Goal: Transaction & Acquisition: Purchase product/service

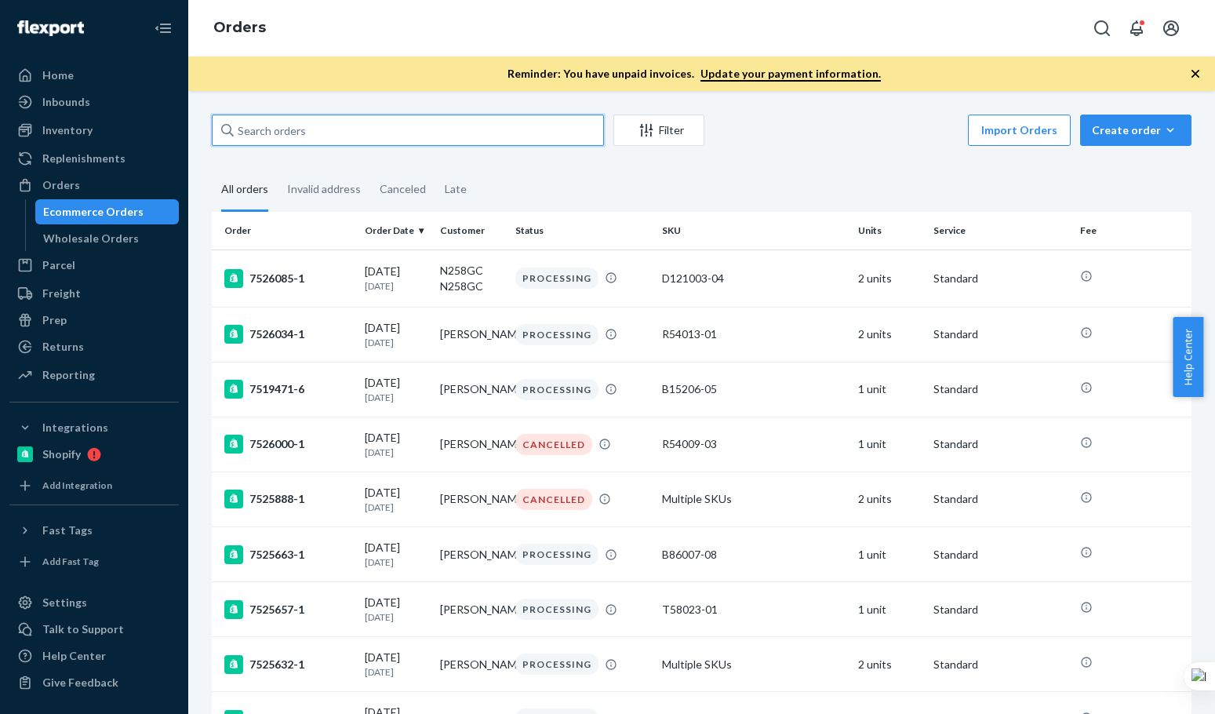
drag, startPoint x: 443, startPoint y: 134, endPoint x: 555, endPoint y: 2, distance: 172.6
click at [450, 132] on input "text" at bounding box center [408, 130] width 392 height 31
click at [401, 126] on input "text" at bounding box center [408, 130] width 392 height 31
paste input "[PERSON_NAME]"
click at [401, 126] on input "[PERSON_NAME]" at bounding box center [408, 130] width 392 height 31
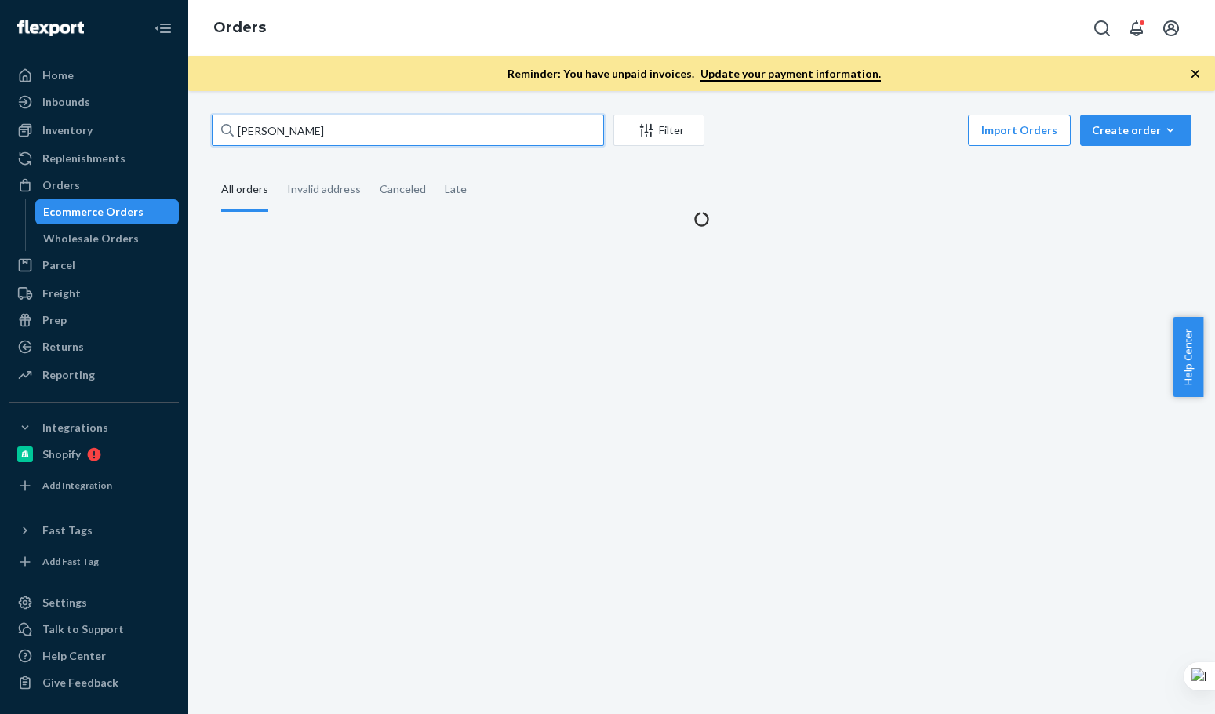
click at [401, 126] on input "[PERSON_NAME]" at bounding box center [408, 130] width 392 height 31
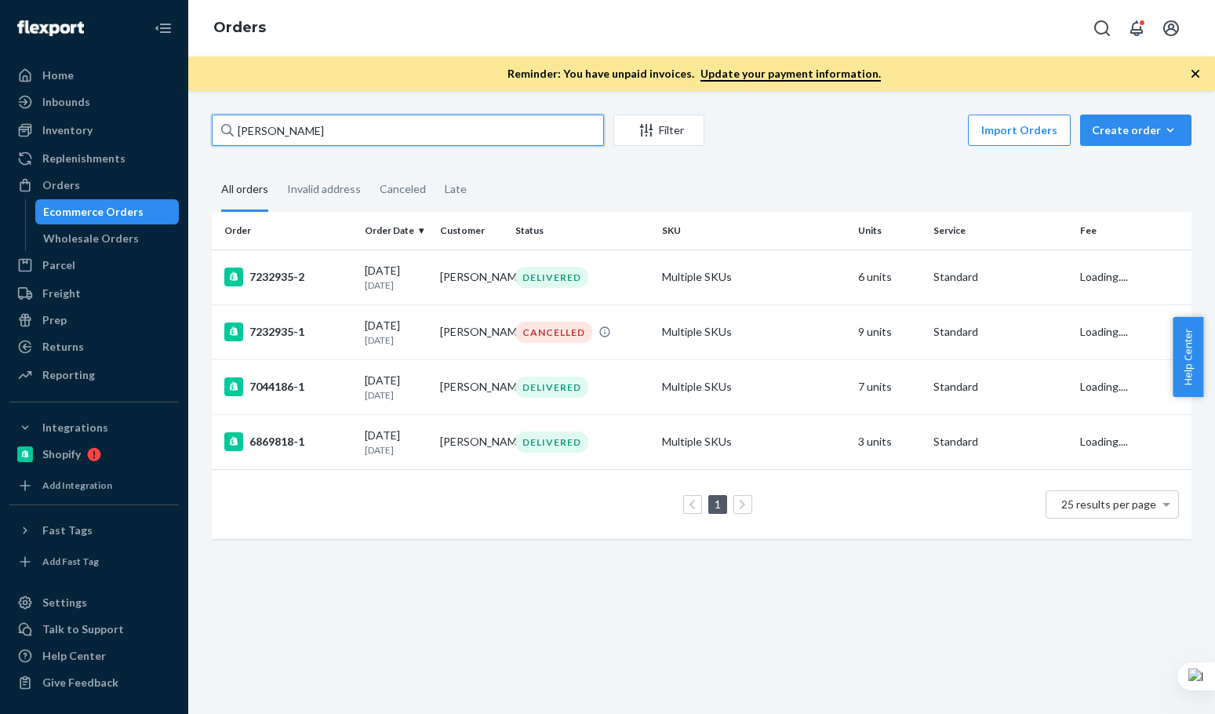
click at [401, 126] on input "[PERSON_NAME]" at bounding box center [408, 130] width 392 height 31
type input "[PERSON_NAME]"
click at [327, 345] on td "7232935-1" at bounding box center [285, 331] width 147 height 55
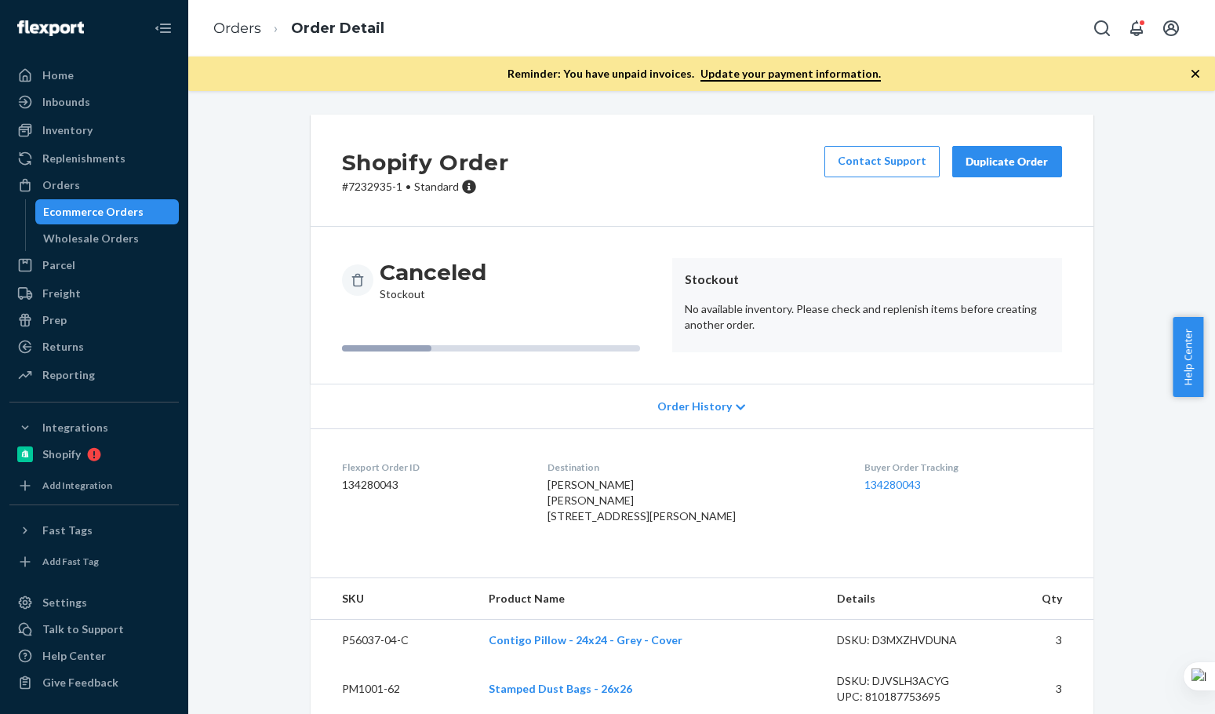
click at [733, 195] on div "Shopify Order # 7232935-1 • Standard Contact Support Duplicate Order" at bounding box center [702, 171] width 783 height 112
click at [1025, 169] on div "Duplicate Order" at bounding box center [1007, 162] width 83 height 16
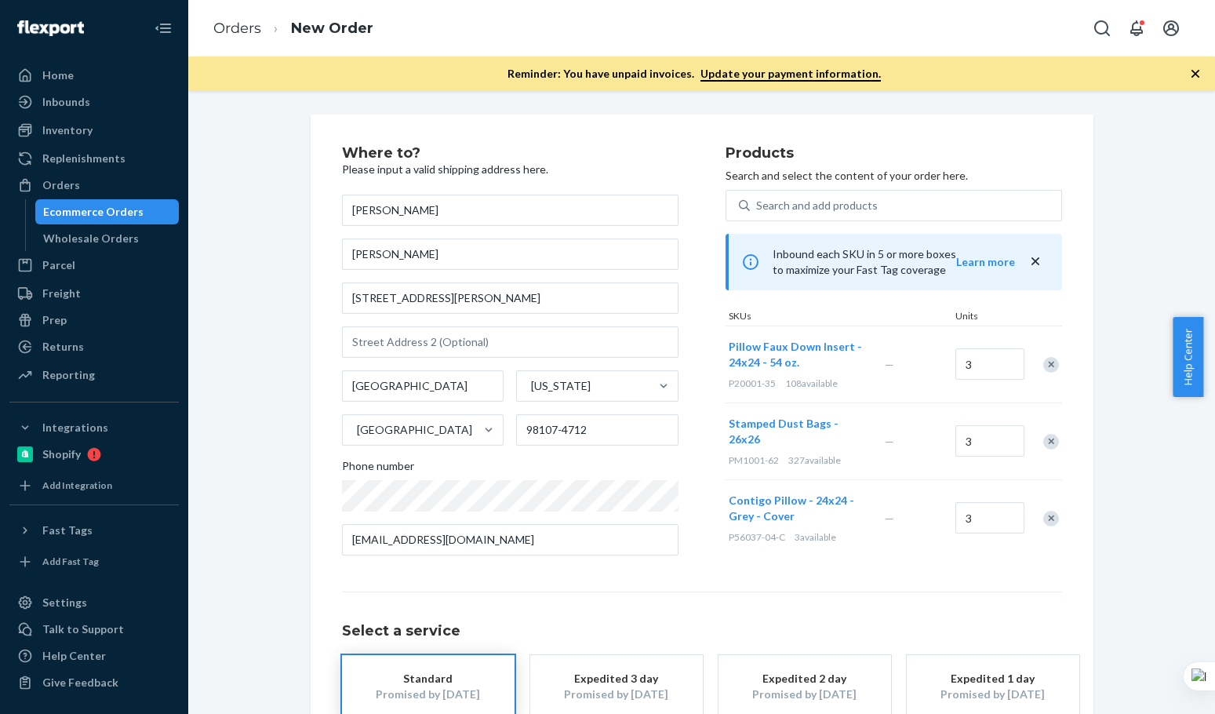
click at [892, 584] on div "Where to? Please input a valid shipping address here. [PERSON_NAME] [PERSON_NAM…" at bounding box center [702, 463] width 720 height 635
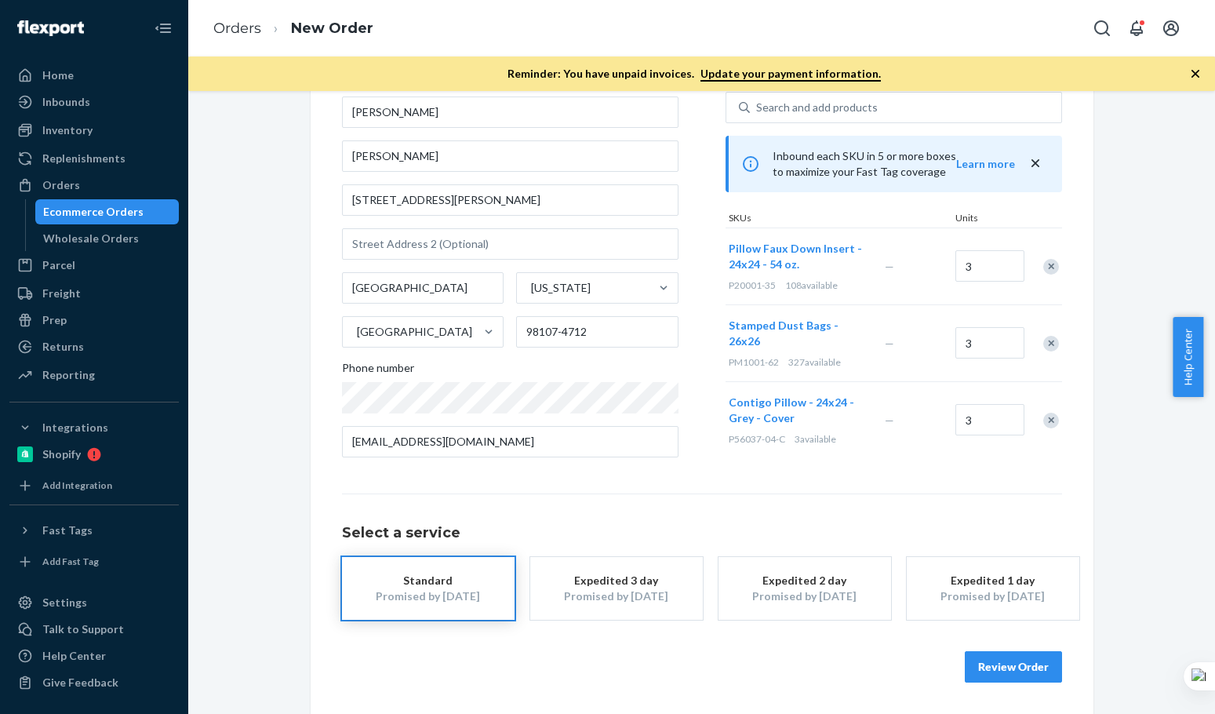
drag, startPoint x: 981, startPoint y: 613, endPoint x: 754, endPoint y: 637, distance: 228.8
click at [976, 614] on button "Expedited 1 day Promised by [DATE]" at bounding box center [993, 588] width 173 height 63
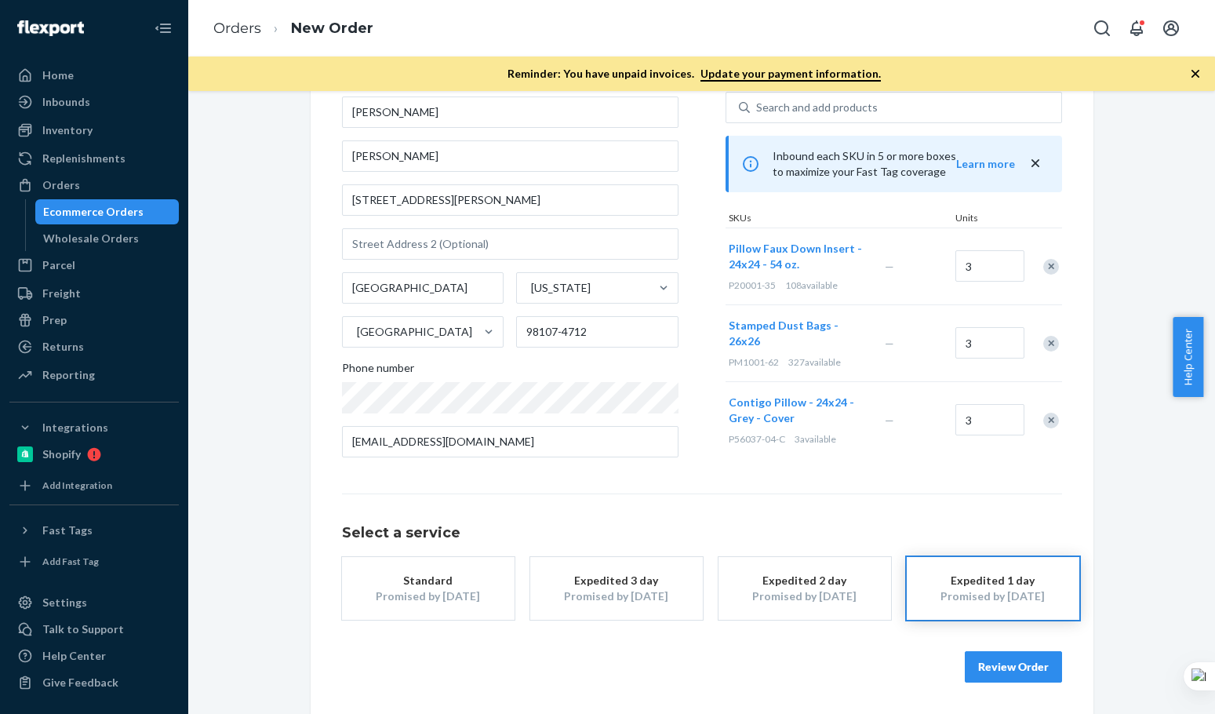
click at [749, 638] on div "Review Order" at bounding box center [702, 658] width 720 height 47
click at [1043, 673] on button "Review Order" at bounding box center [1013, 666] width 97 height 31
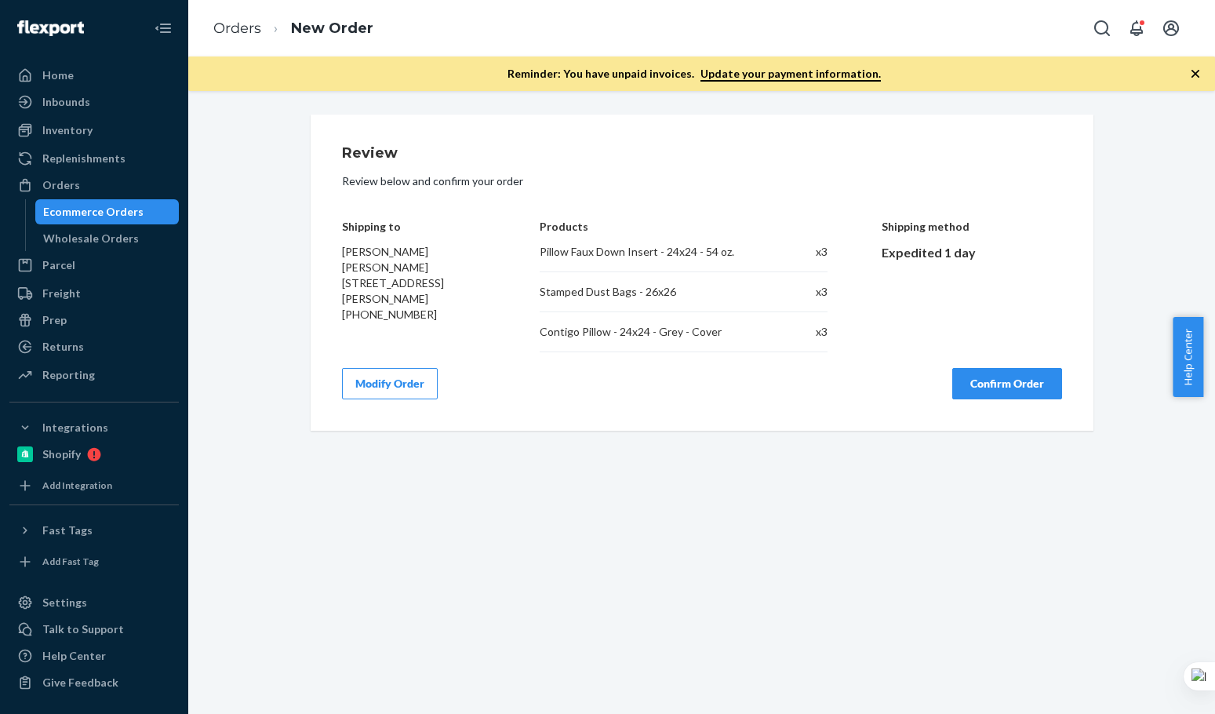
click at [1012, 367] on div "Review Review below and confirm your order Shipping to [PERSON_NAME] [PERSON_NA…" at bounding box center [702, 272] width 720 height 253
drag, startPoint x: 1002, startPoint y: 384, endPoint x: 1199, endPoint y: 338, distance: 202.9
click at [1002, 385] on button "Confirm Order" at bounding box center [1007, 383] width 110 height 31
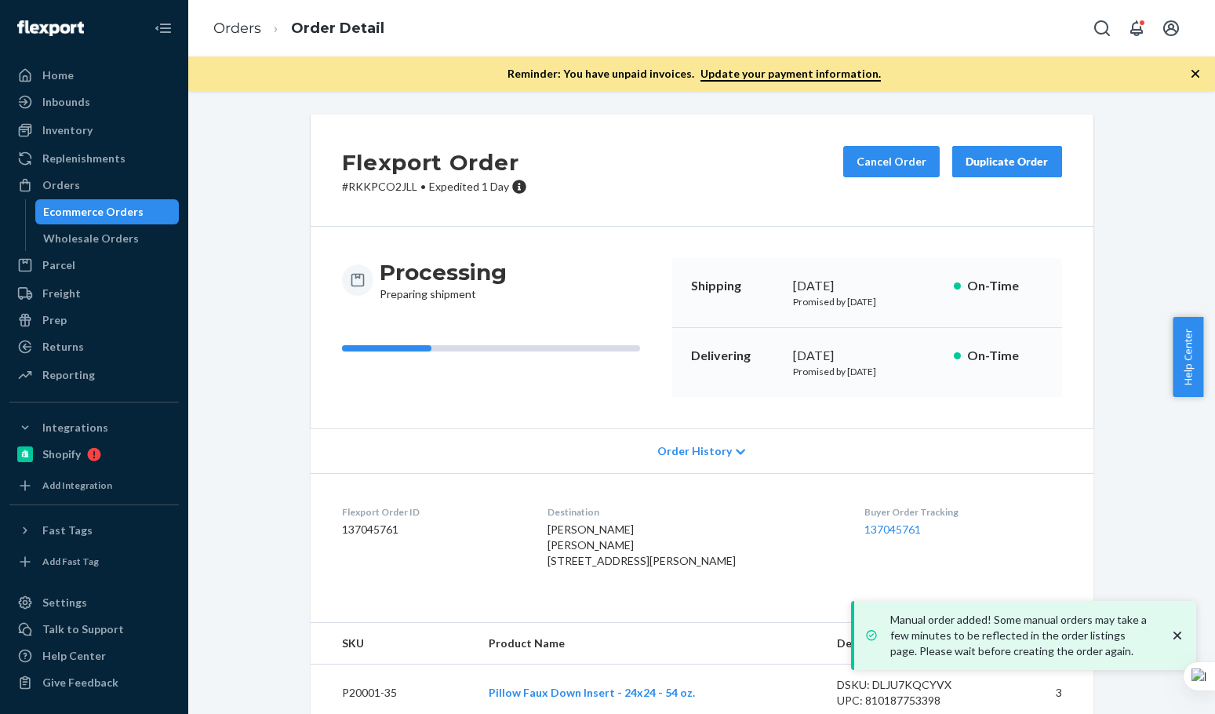
click at [630, 174] on div "Flexport Order # RKKPCO2JLL • Expedited 1 Day Cancel Order Duplicate Order" at bounding box center [702, 171] width 783 height 112
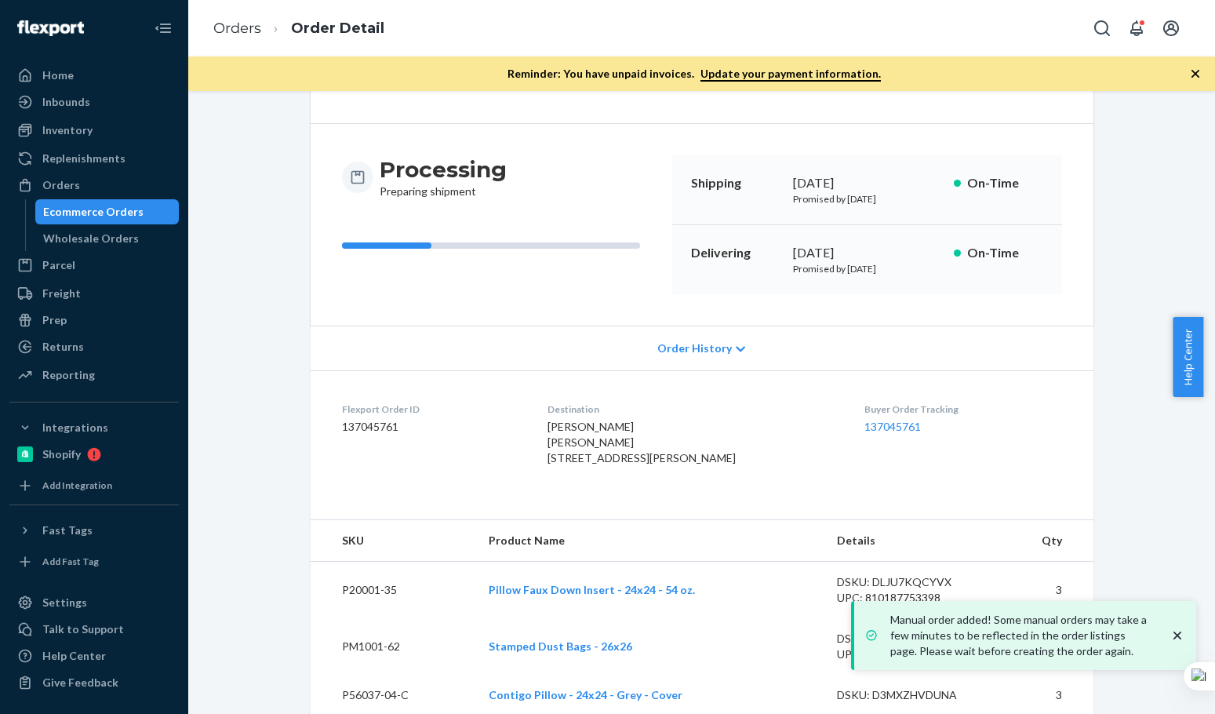
scroll to position [155, 0]
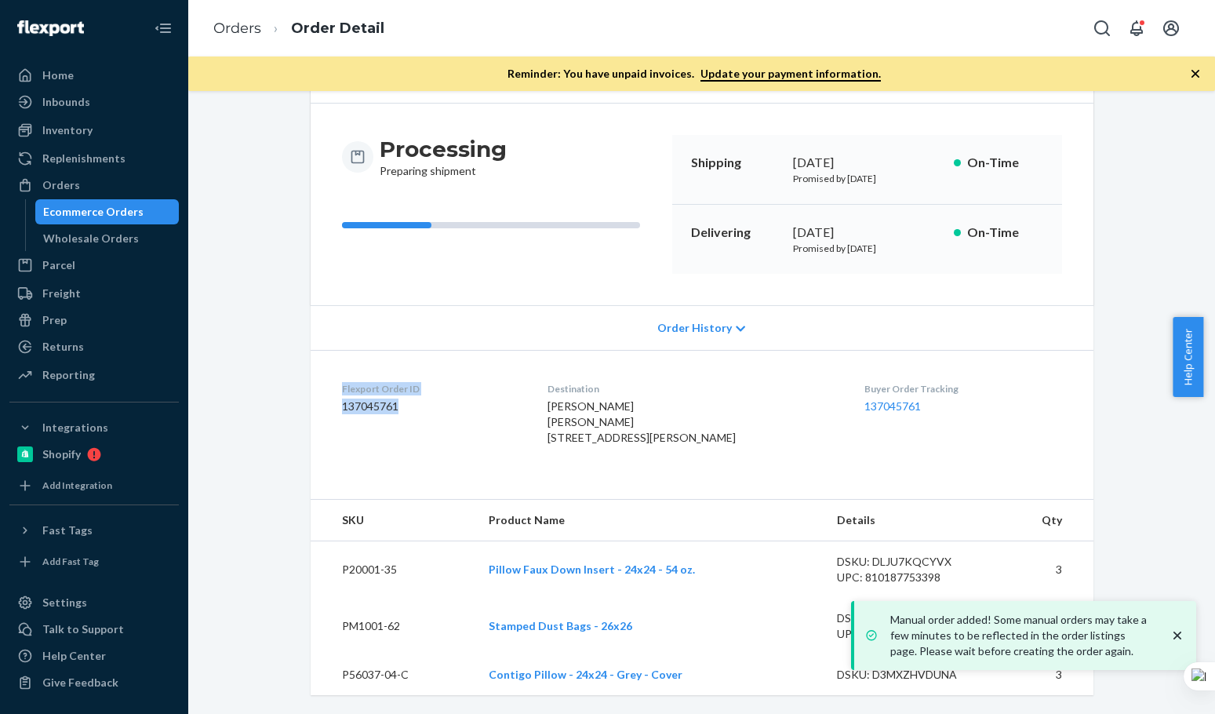
drag, startPoint x: 417, startPoint y: 388, endPoint x: 285, endPoint y: 347, distance: 138.7
click at [285, 347] on div "Flexport Order # RKKPCO2JLL • Expedited 1 Day Cancel Order Duplicate Order Proc…" at bounding box center [701, 352] width 1003 height 723
copy div "Flexport Order ID 137045761"
drag, startPoint x: 238, startPoint y: 35, endPoint x: 290, endPoint y: 96, distance: 80.2
click at [238, 35] on link "Orders" at bounding box center [237, 28] width 48 height 17
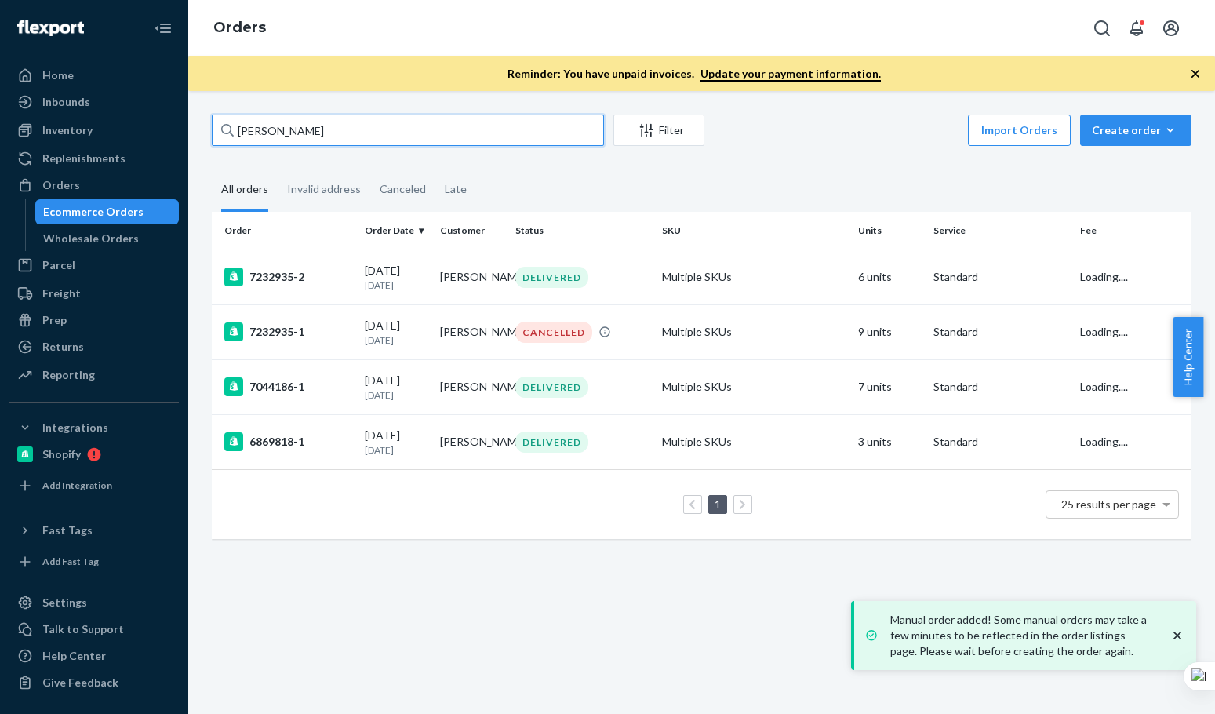
click at [369, 143] on input "[PERSON_NAME]" at bounding box center [408, 130] width 392 height 31
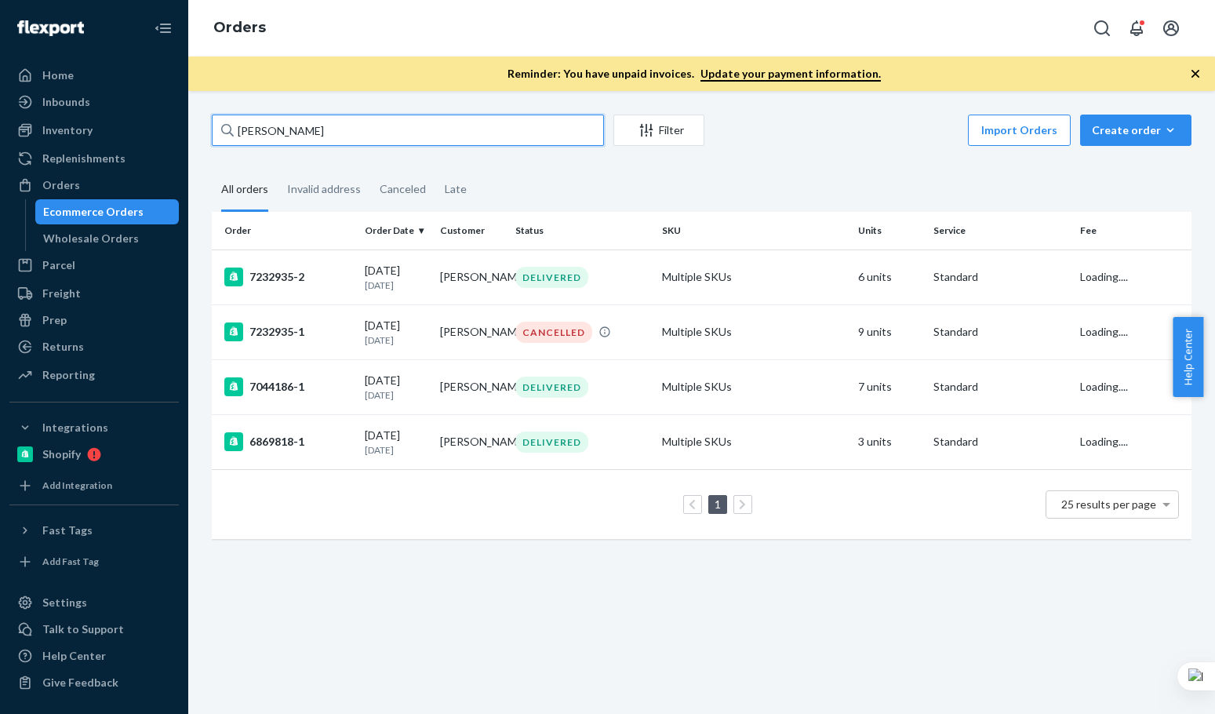
paste input "[PERSON_NAME]"
click at [365, 144] on input "[PERSON_NAME]" at bounding box center [408, 130] width 392 height 31
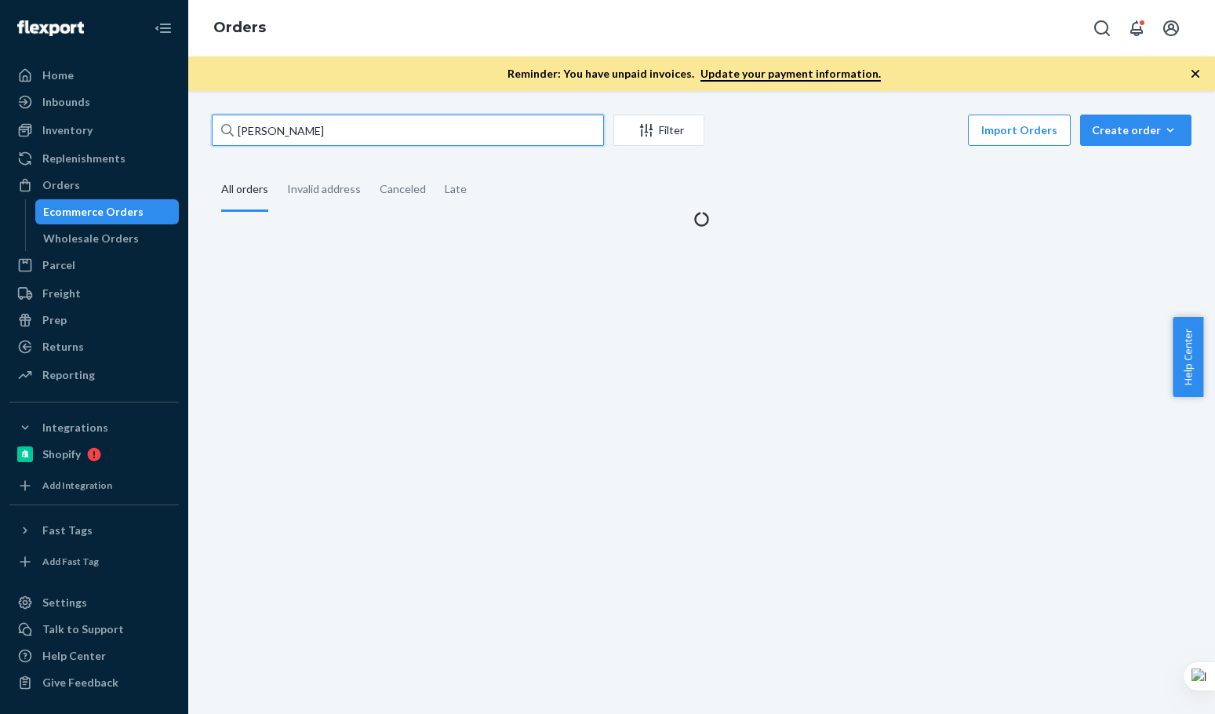
type input "[PERSON_NAME]"
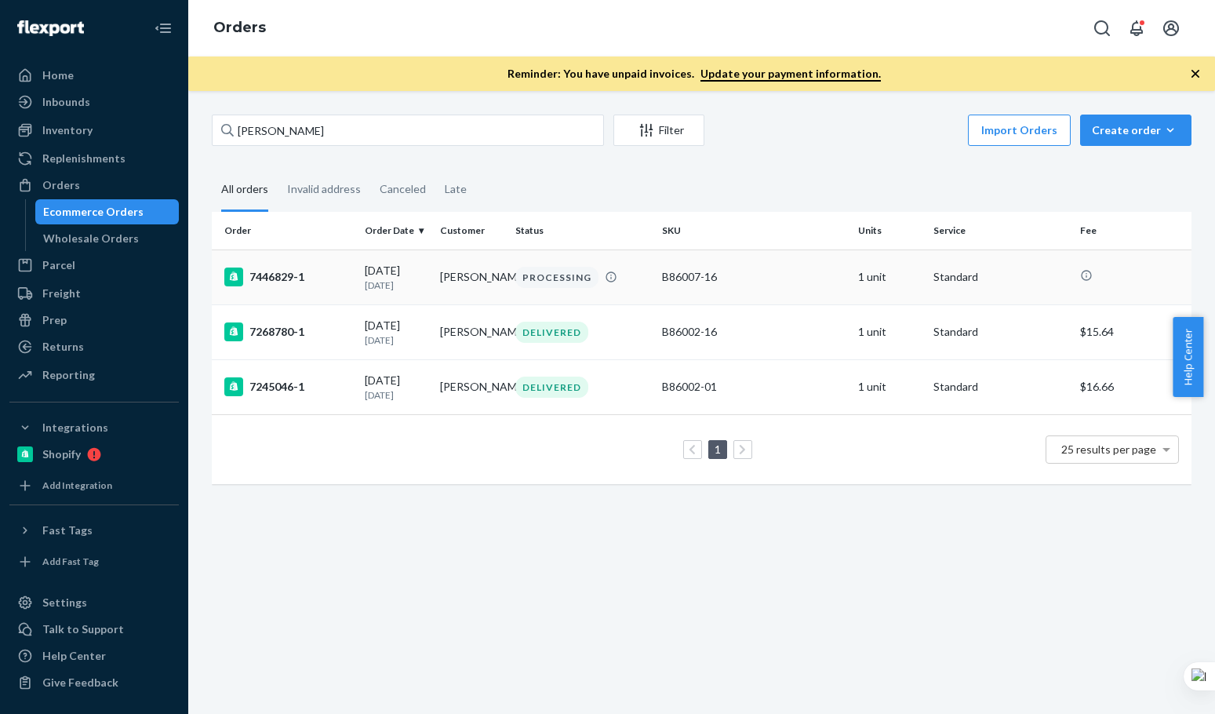
click at [279, 279] on div "7446829-1" at bounding box center [288, 277] width 128 height 19
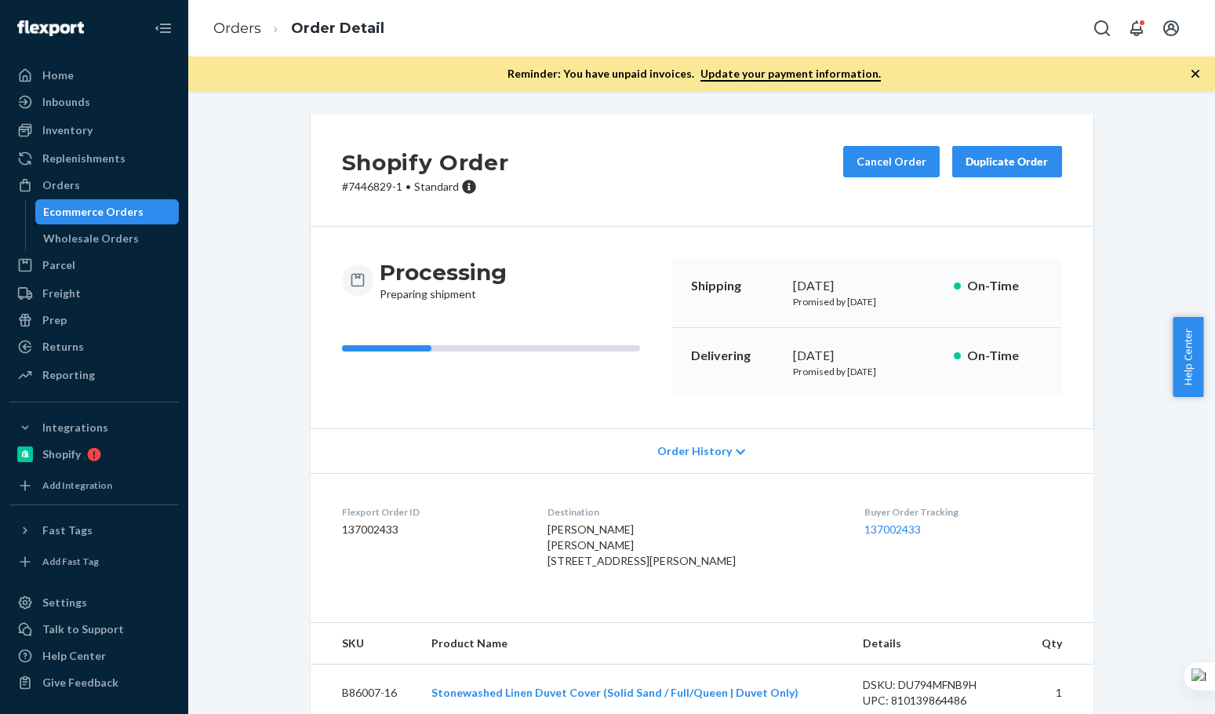
click at [595, 235] on div "Processing Preparing shipment Shipping [DATE] Promised by [DATE] On-Time Delive…" at bounding box center [702, 328] width 783 height 202
click at [1020, 163] on div "Duplicate Order" at bounding box center [1007, 162] width 83 height 16
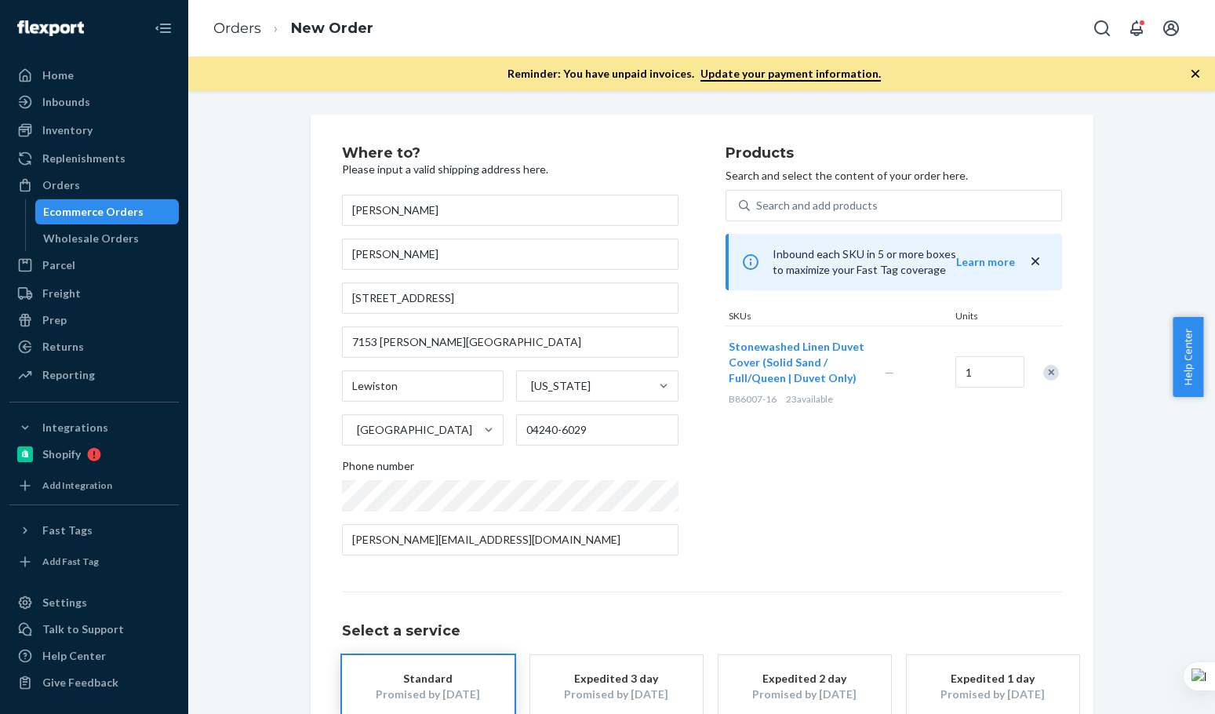
drag, startPoint x: 1049, startPoint y: 374, endPoint x: 916, endPoint y: 208, distance: 212.7
click at [1046, 373] on div "Remove Item" at bounding box center [1051, 373] width 16 height 16
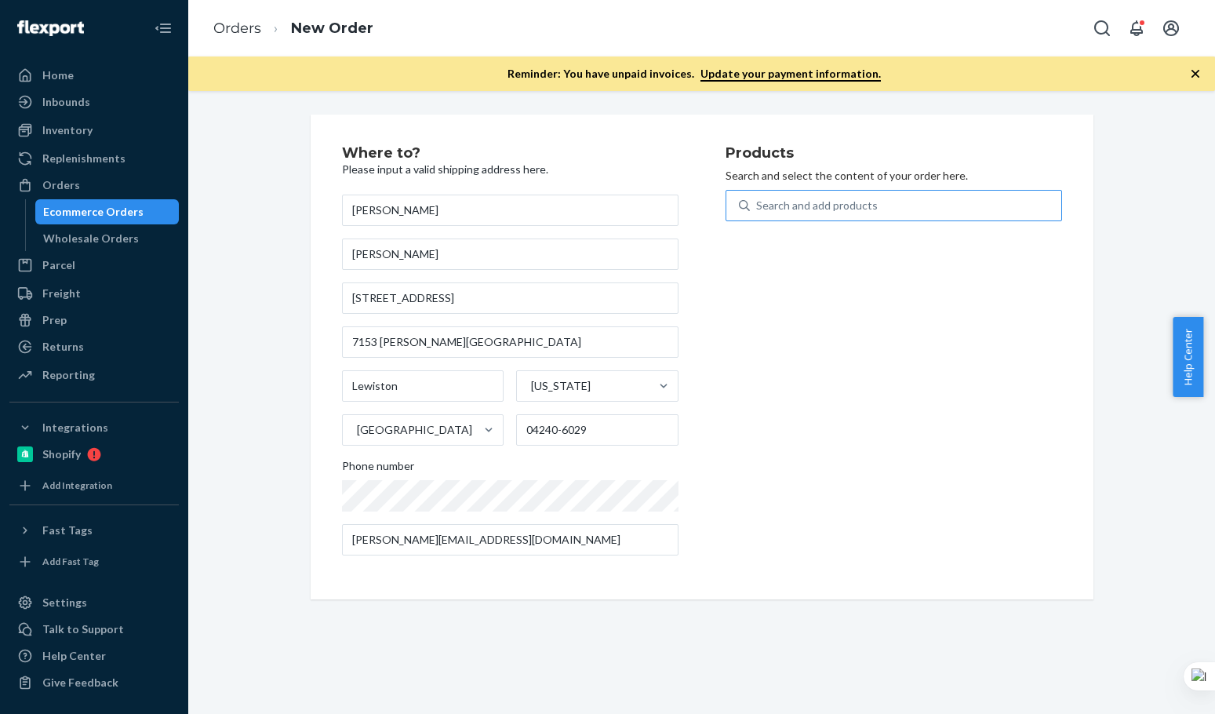
click at [914, 198] on div "Search and add products" at bounding box center [905, 205] width 311 height 28
click at [758, 198] on input "Search and add products" at bounding box center [757, 206] width 2 height 16
paste input "SKU B86009-16"
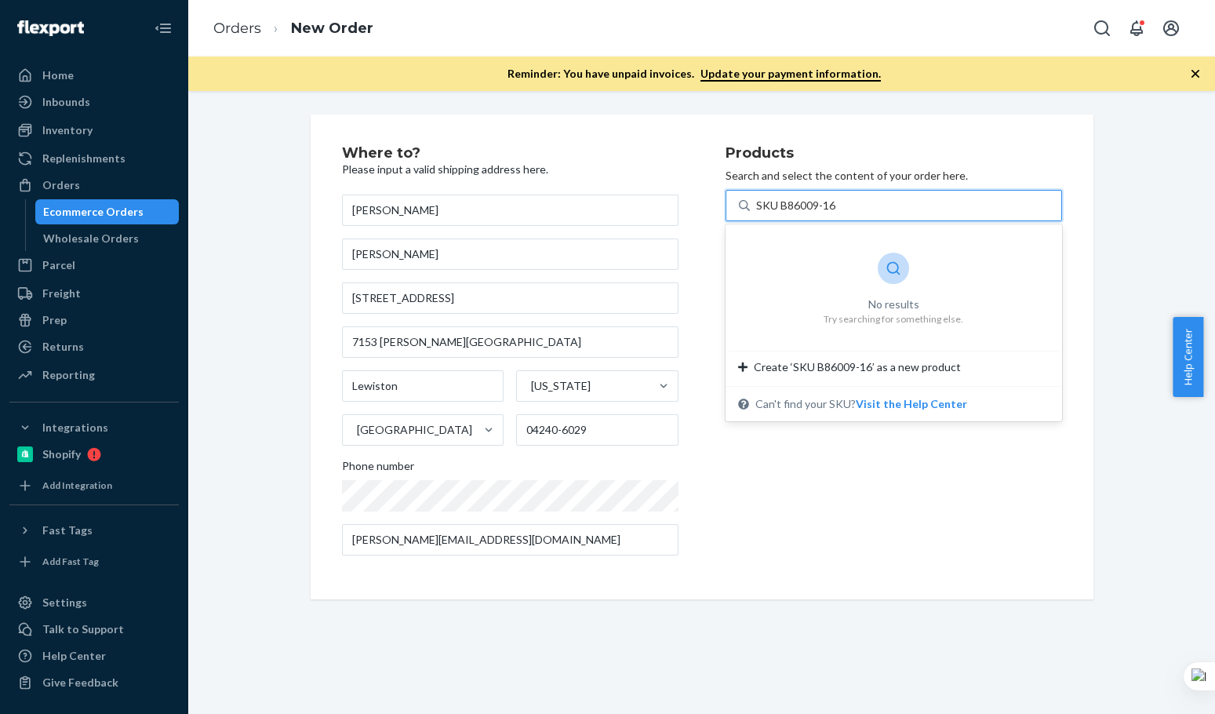
drag, startPoint x: 777, startPoint y: 199, endPoint x: 627, endPoint y: 201, distance: 149.8
click at [635, 200] on div "Where to? Please input a valid shipping address here. [PERSON_NAME] [PERSON_NAM…" at bounding box center [702, 357] width 720 height 422
type input "B86009-16"
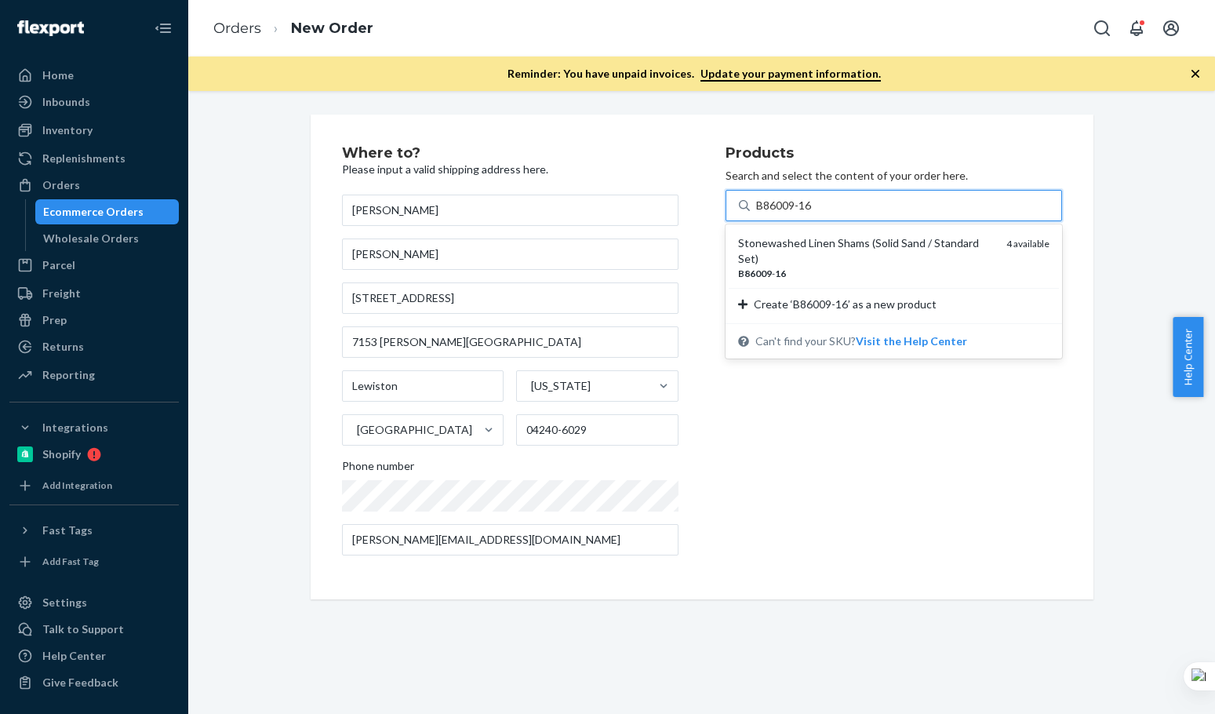
click at [839, 244] on div "Stonewashed Linen Shams (Solid Sand / Standard Set)" at bounding box center [866, 250] width 256 height 31
click at [814, 213] on input "B86009-16" at bounding box center [784, 206] width 57 height 16
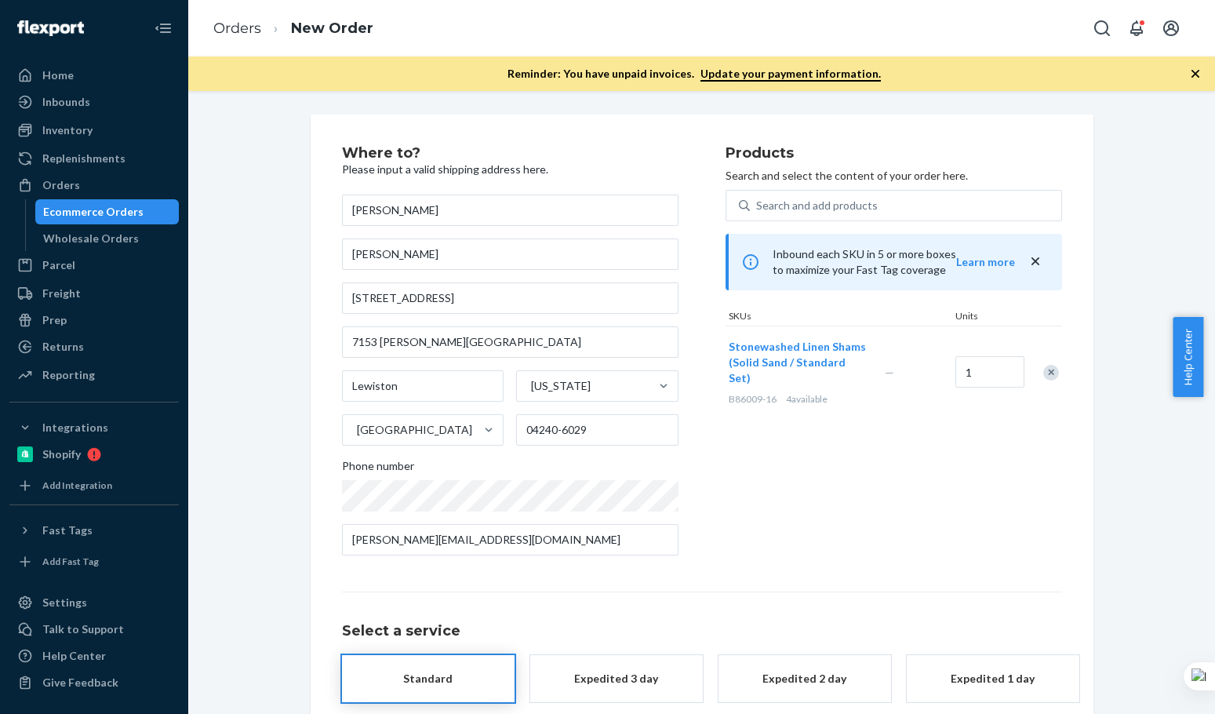
click at [941, 525] on div "Products Search and select the content of your order here. Search and add produ…" at bounding box center [894, 357] width 337 height 422
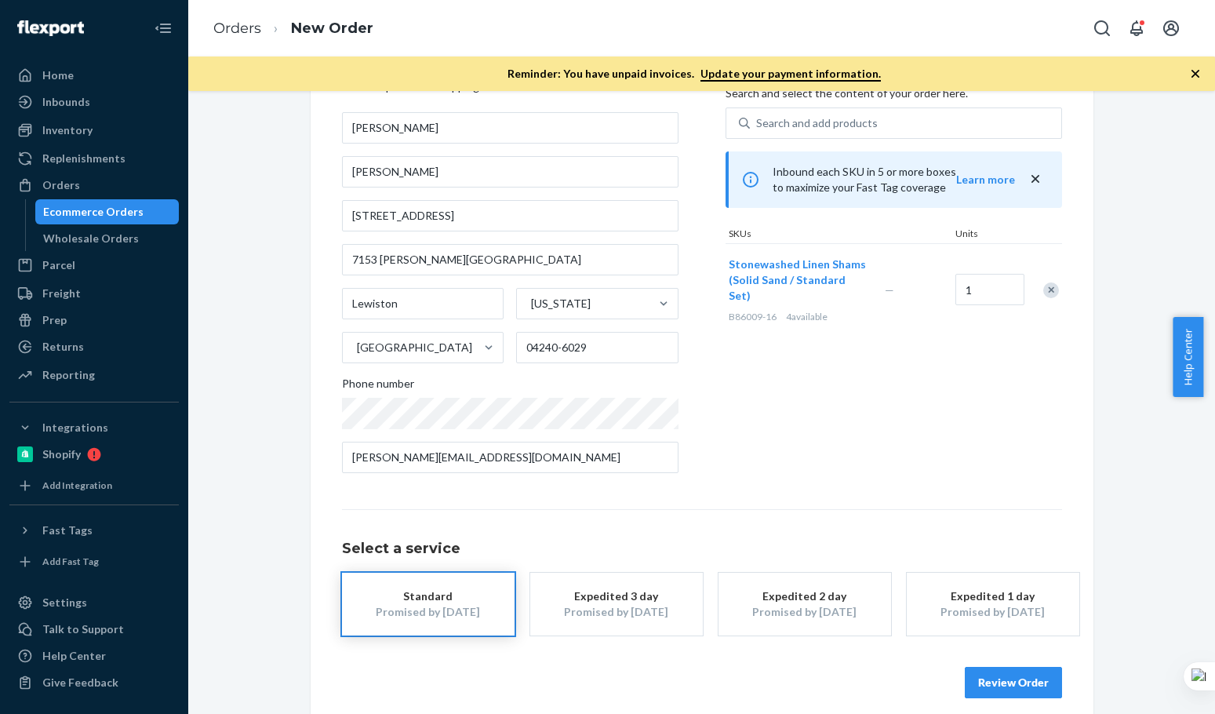
drag, startPoint x: 1021, startPoint y: 613, endPoint x: 994, endPoint y: 682, distance: 74.3
click at [1021, 615] on div "Promised by [DATE]" at bounding box center [993, 612] width 126 height 16
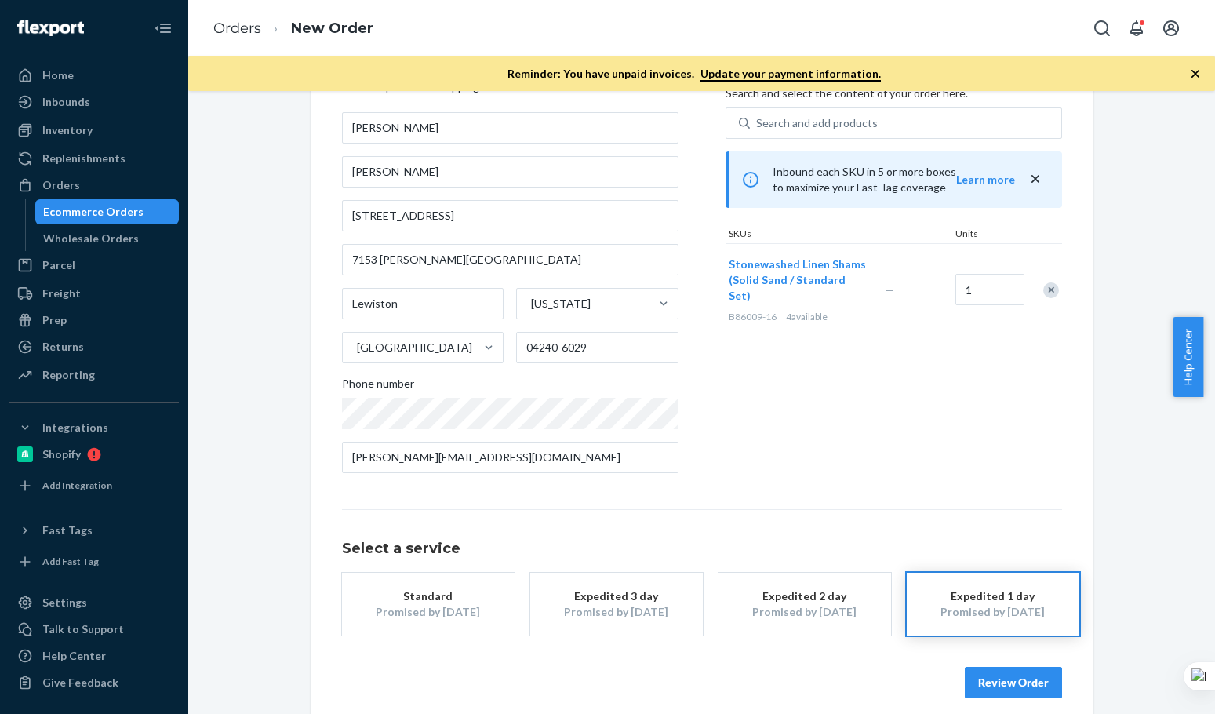
click at [995, 684] on button "Review Order" at bounding box center [1013, 682] width 97 height 31
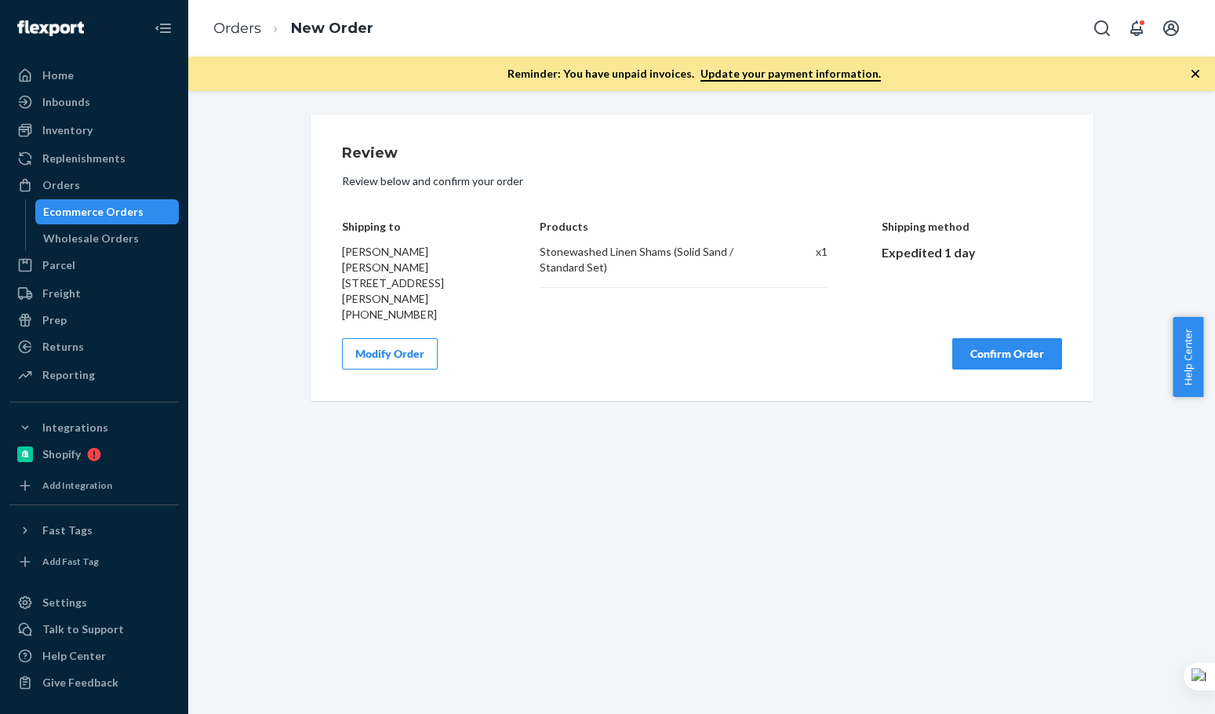
scroll to position [0, 0]
drag, startPoint x: 981, startPoint y: 377, endPoint x: 1201, endPoint y: 493, distance: 248.8
click at [983, 369] on button "Confirm Order" at bounding box center [1007, 353] width 110 height 31
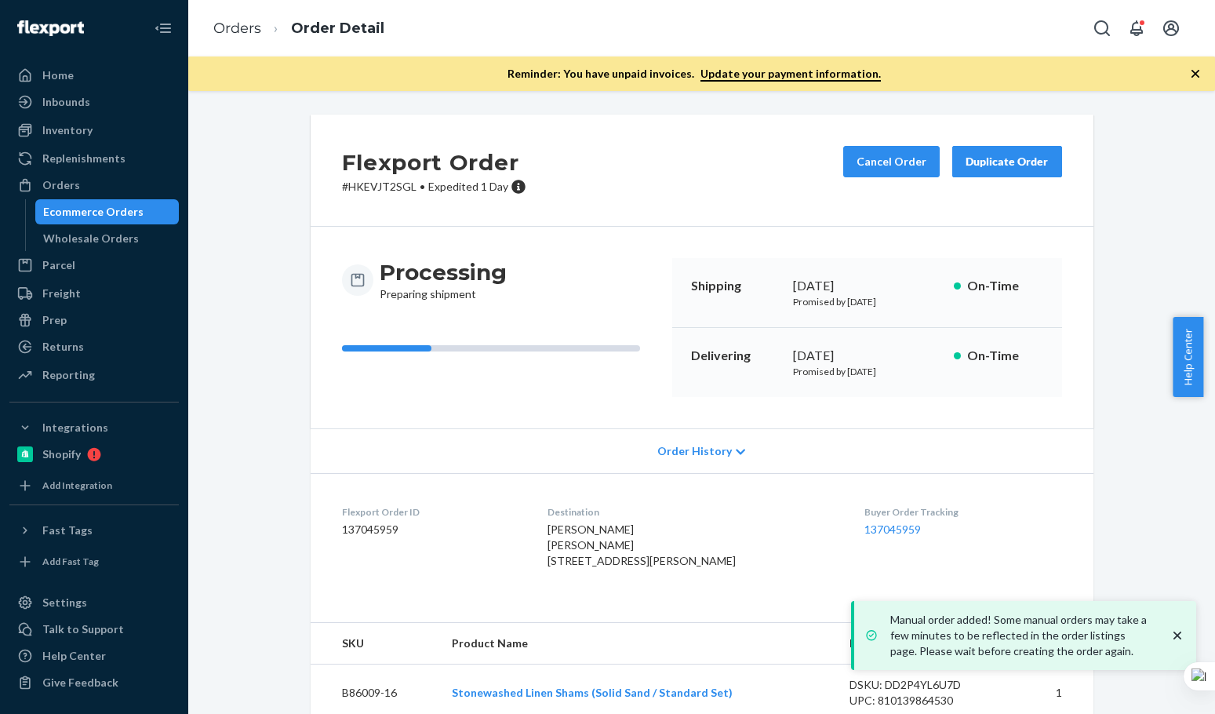
click at [261, 15] on ol "Orders Order Detail" at bounding box center [299, 28] width 196 height 46
click at [235, 35] on link "Orders" at bounding box center [237, 28] width 48 height 17
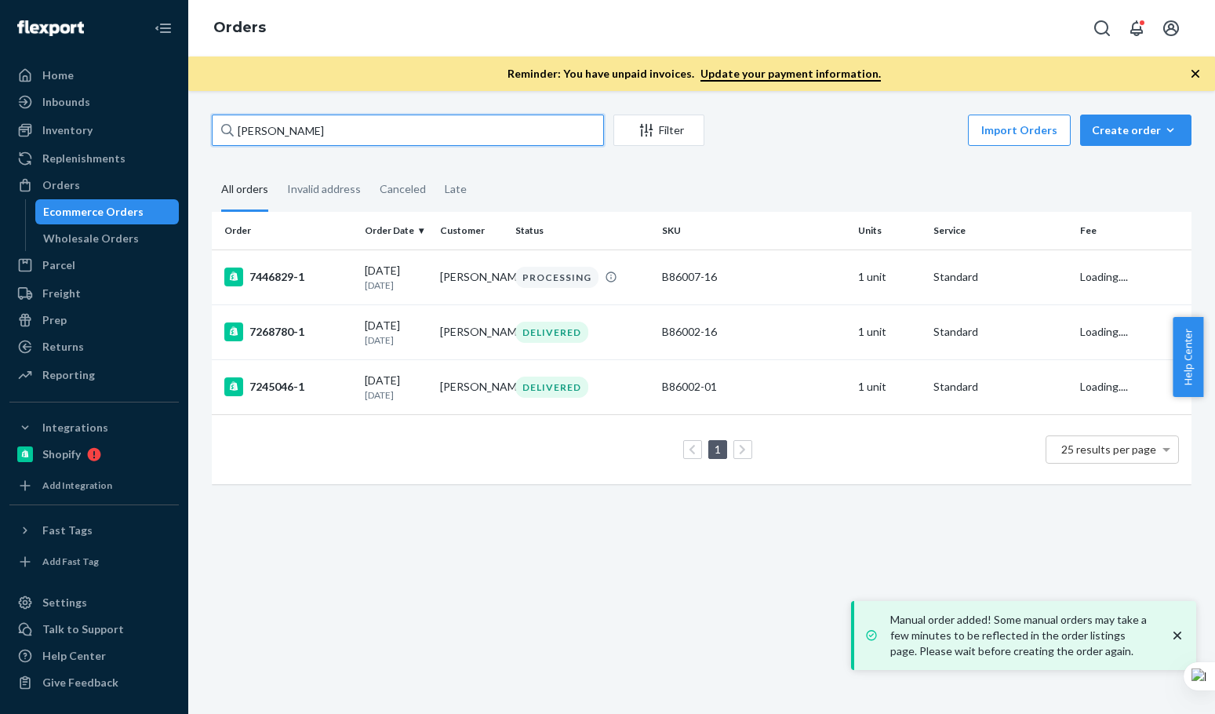
click at [362, 135] on input "[PERSON_NAME]" at bounding box center [408, 130] width 392 height 31
paste input "[PERSON_NAME]"
click at [364, 136] on input "[PERSON_NAME]" at bounding box center [408, 130] width 392 height 31
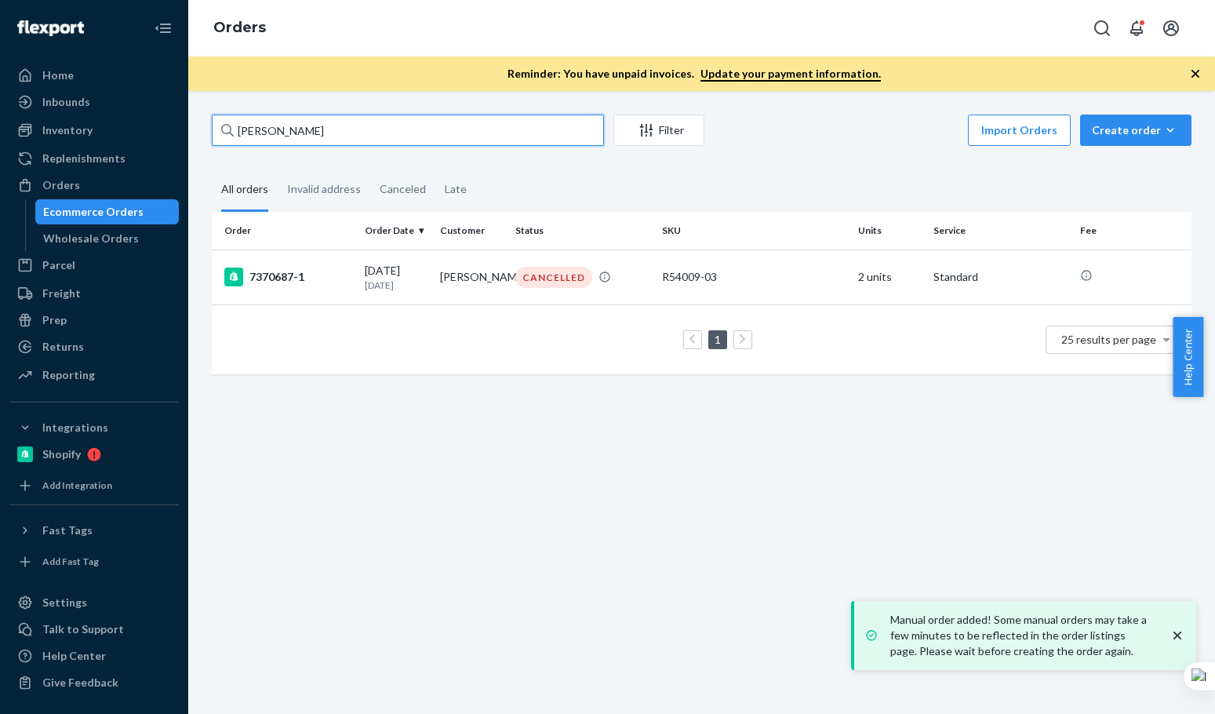
click at [364, 136] on input "[PERSON_NAME]" at bounding box center [408, 130] width 392 height 31
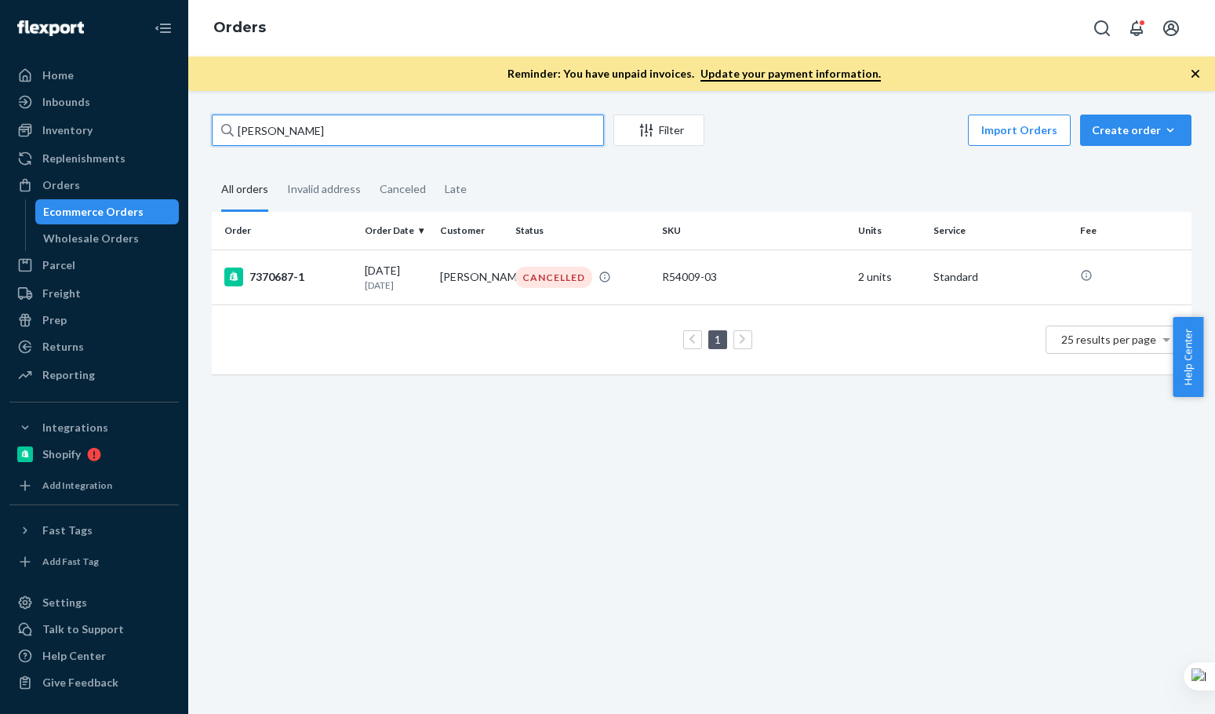
click at [360, 140] on input "[PERSON_NAME]" at bounding box center [408, 130] width 392 height 31
paste input "[PERSON_NAME]"
click at [360, 140] on input "[PERSON_NAME]" at bounding box center [408, 130] width 392 height 31
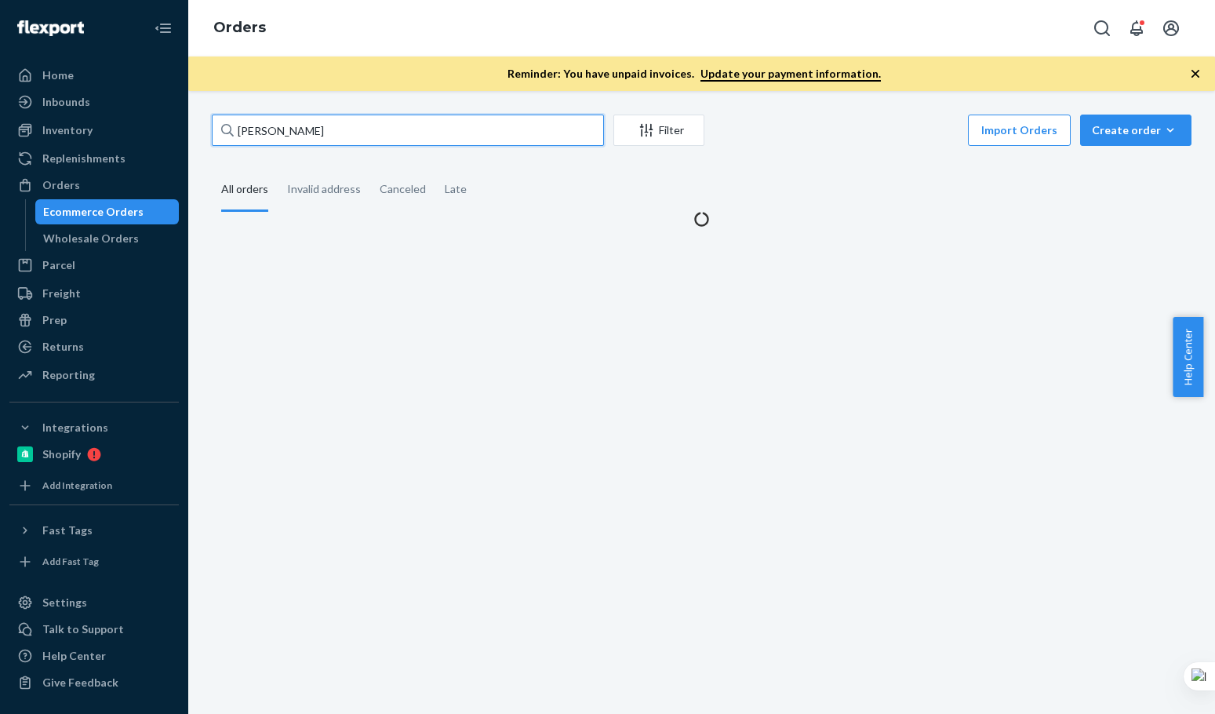
click at [365, 141] on input "[PERSON_NAME]" at bounding box center [408, 130] width 392 height 31
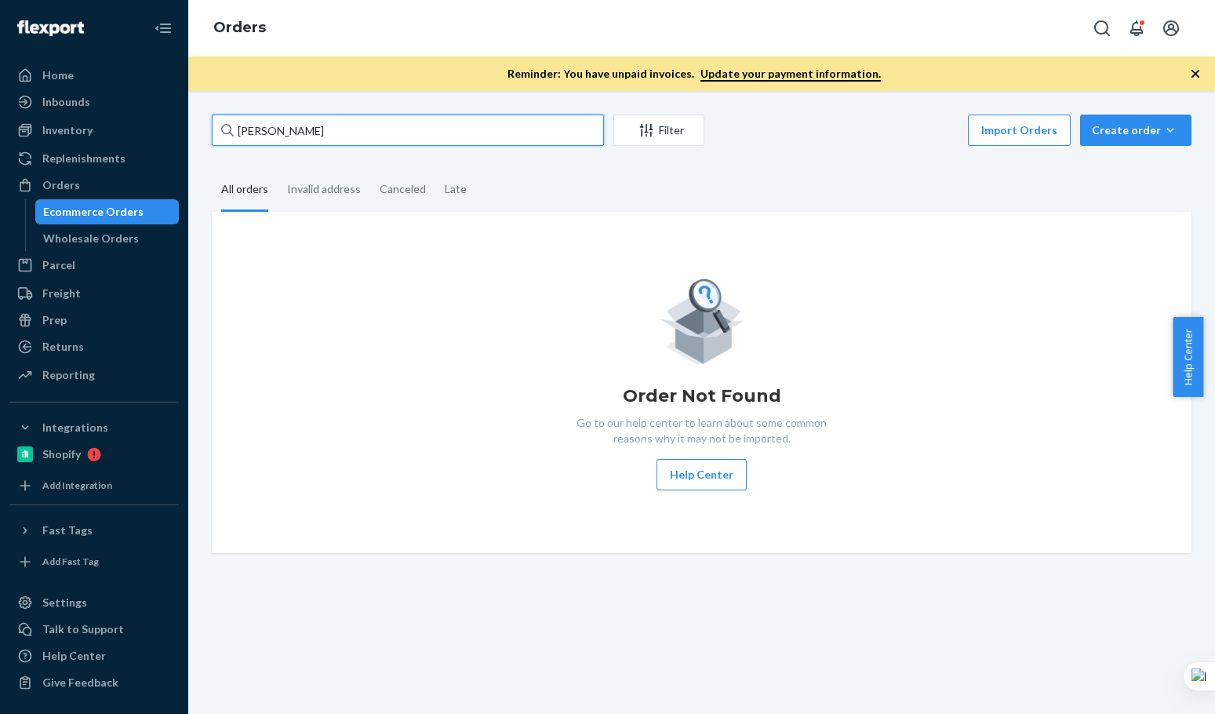
type input "[PERSON_NAME]"
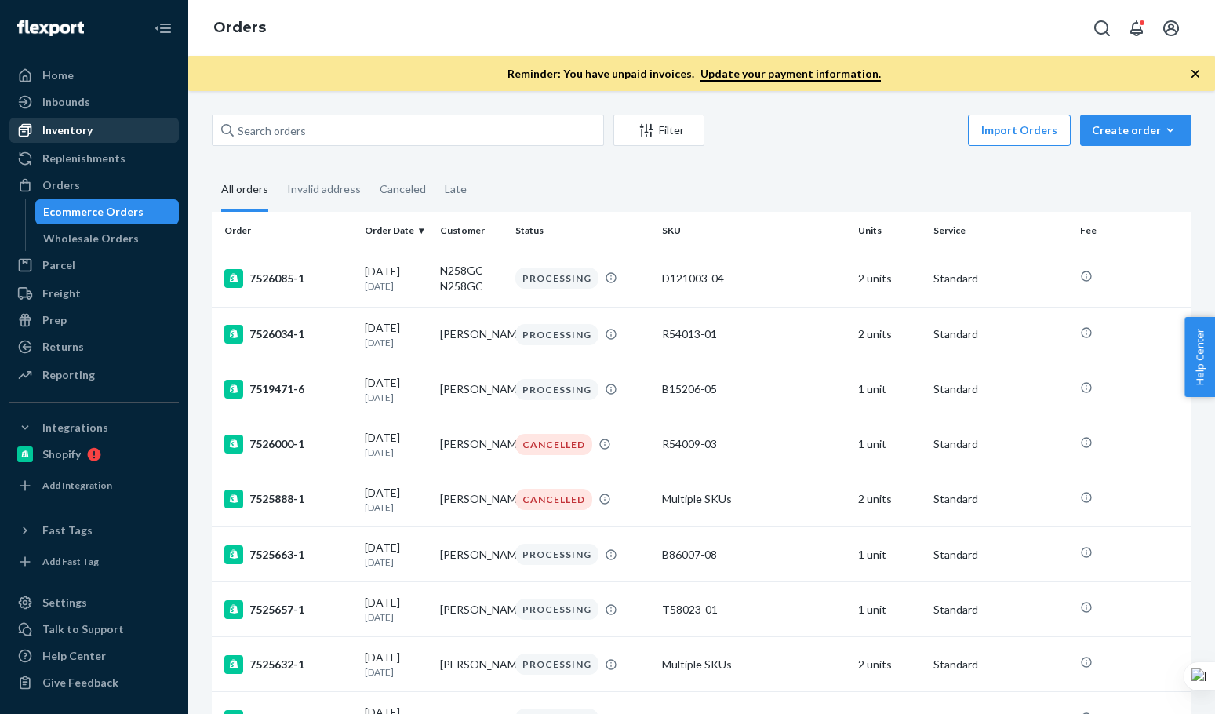
click at [91, 135] on div "Inventory" at bounding box center [94, 130] width 166 height 22
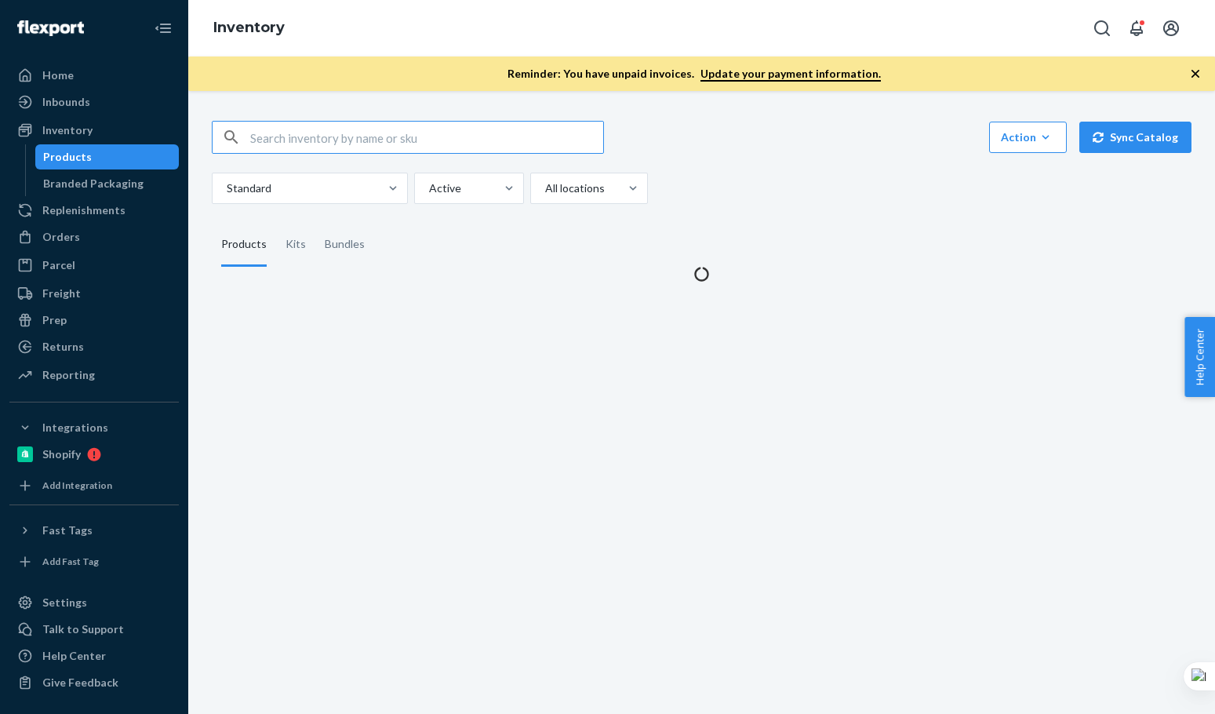
click at [309, 146] on input "text" at bounding box center [426, 137] width 353 height 31
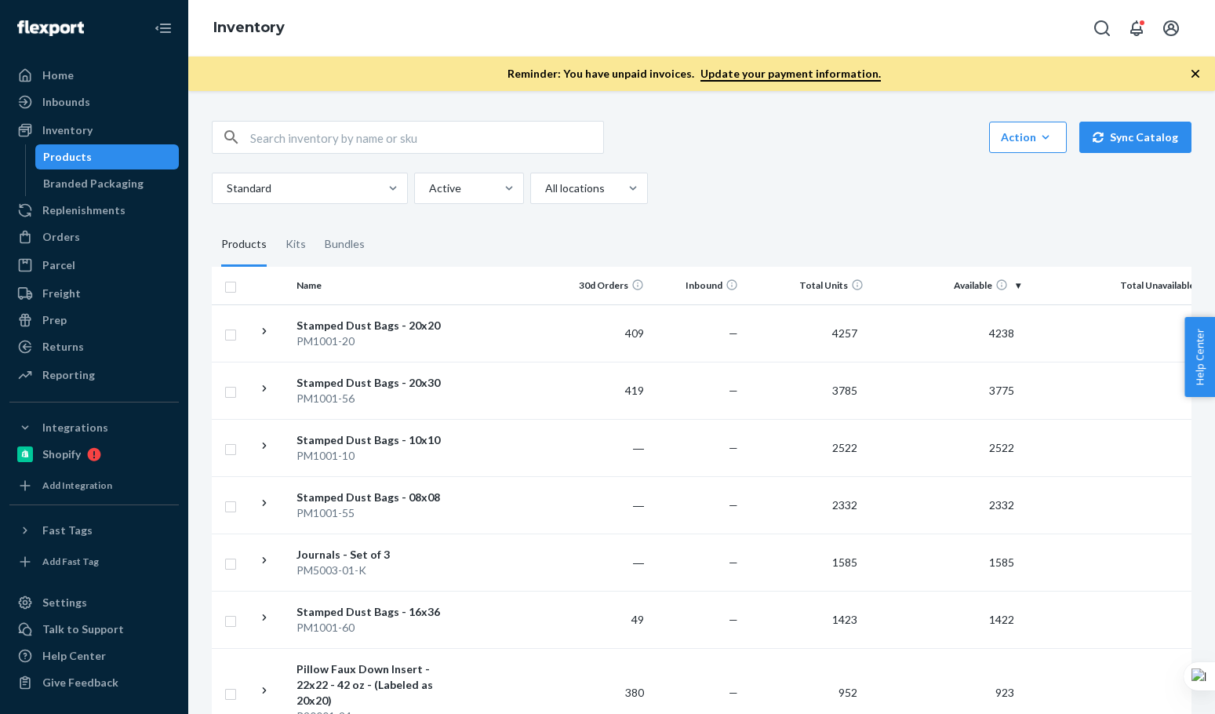
click at [358, 152] on input "text" at bounding box center [426, 137] width 353 height 31
paste input "P56037-04"
click at [362, 148] on input "P56037-04" at bounding box center [426, 137] width 353 height 31
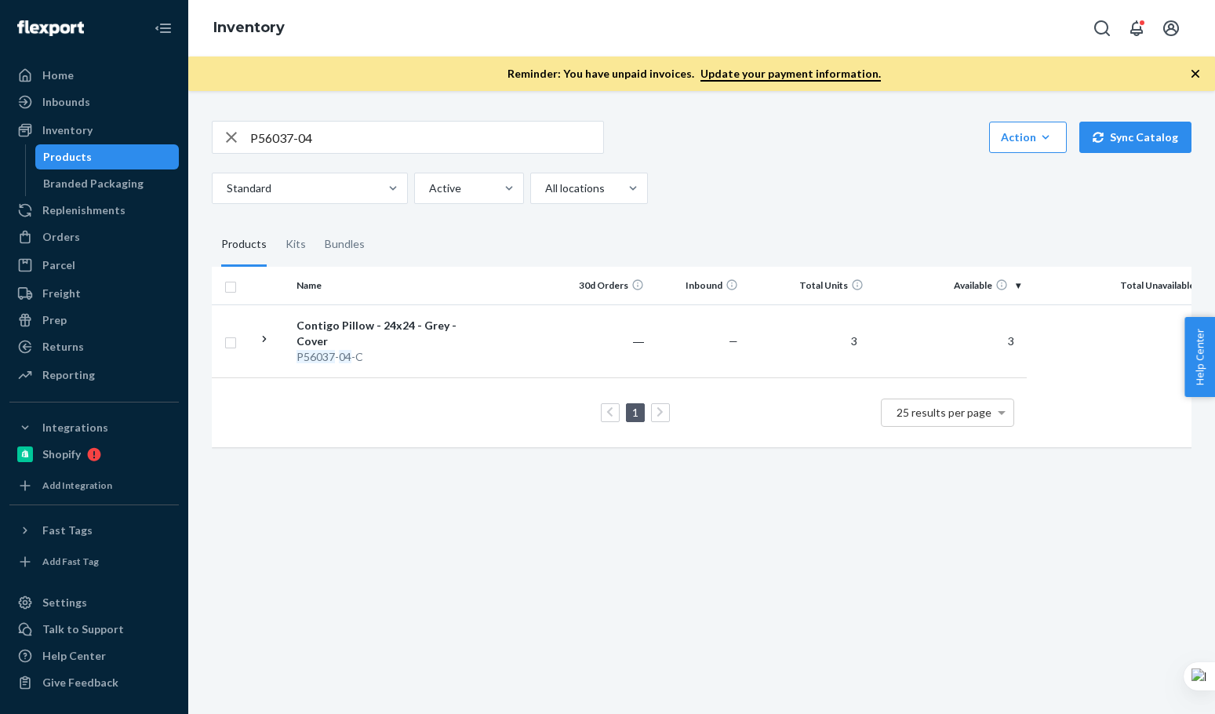
click at [870, 180] on div "Standard Active All locations" at bounding box center [696, 188] width 968 height 31
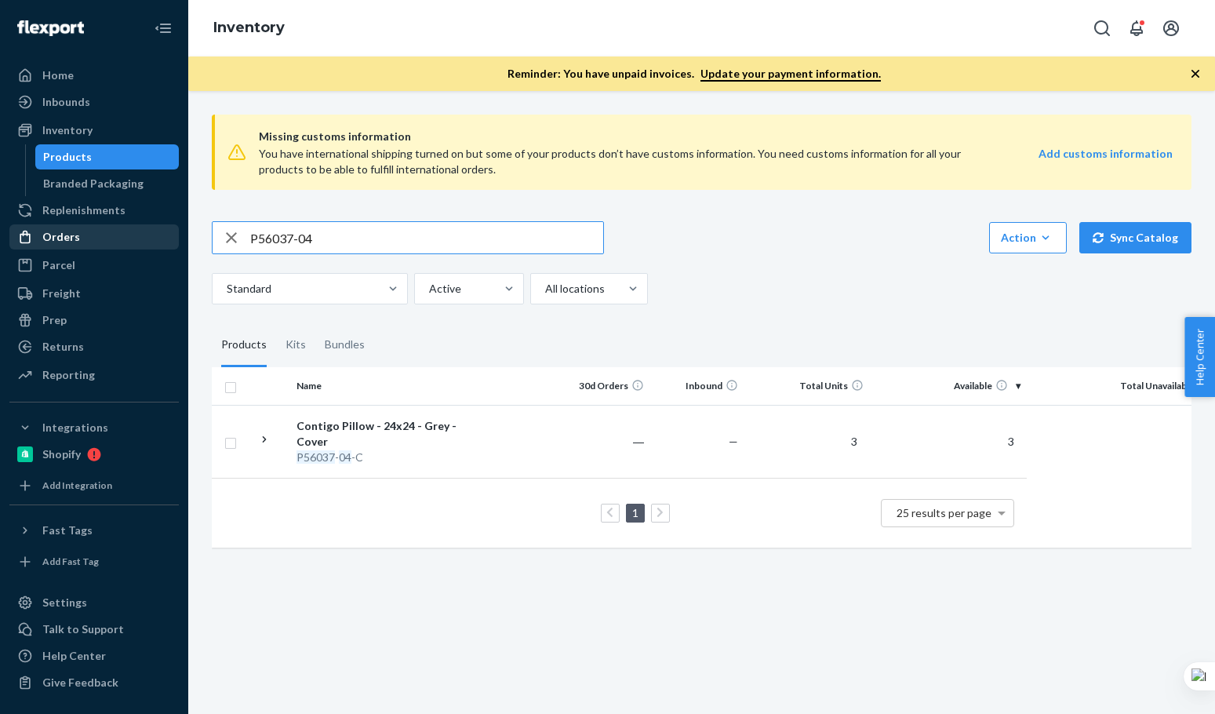
drag, startPoint x: 350, startPoint y: 232, endPoint x: 25, endPoint y: 246, distance: 325.0
click at [10, 240] on div "Home Inbounds Shipping Plans Problems Inventory Products Branded Packaging Repl…" at bounding box center [607, 357] width 1215 height 714
paste input "B86009-16"
click at [356, 237] on input "B86009-16" at bounding box center [426, 237] width 353 height 31
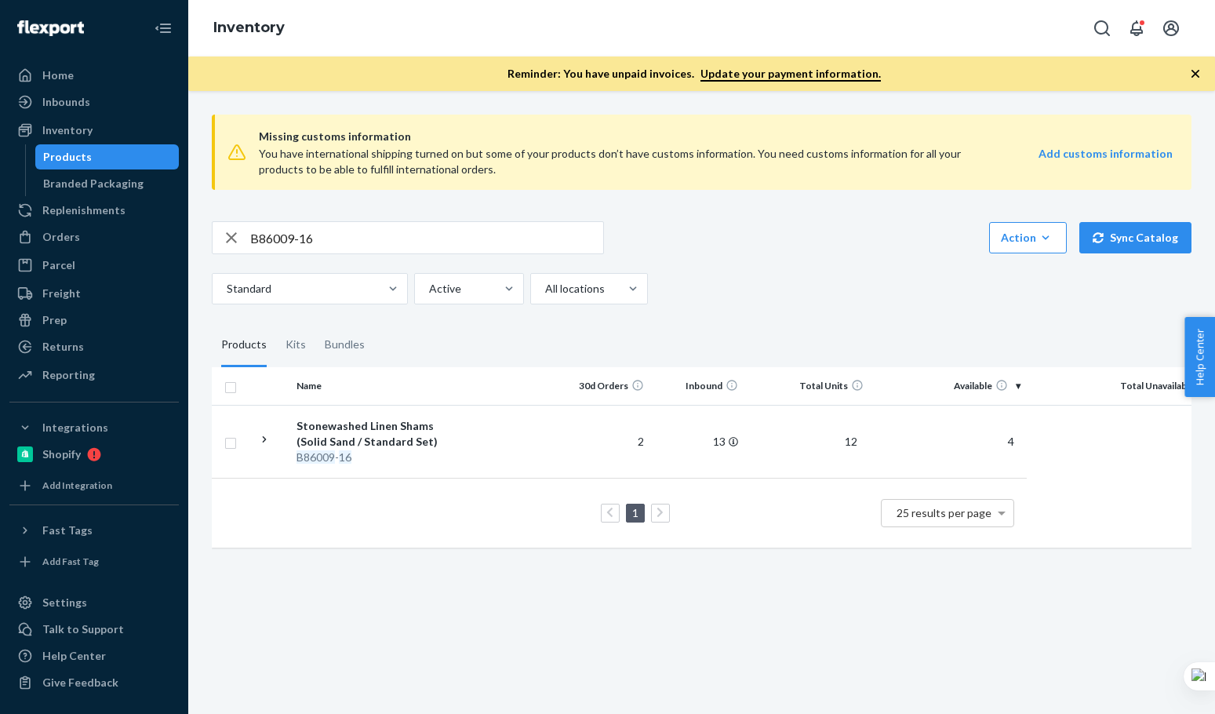
click at [378, 233] on input "B86009-16" at bounding box center [426, 237] width 353 height 31
paste input "7"
click at [378, 233] on input "B86007-16" at bounding box center [426, 237] width 353 height 31
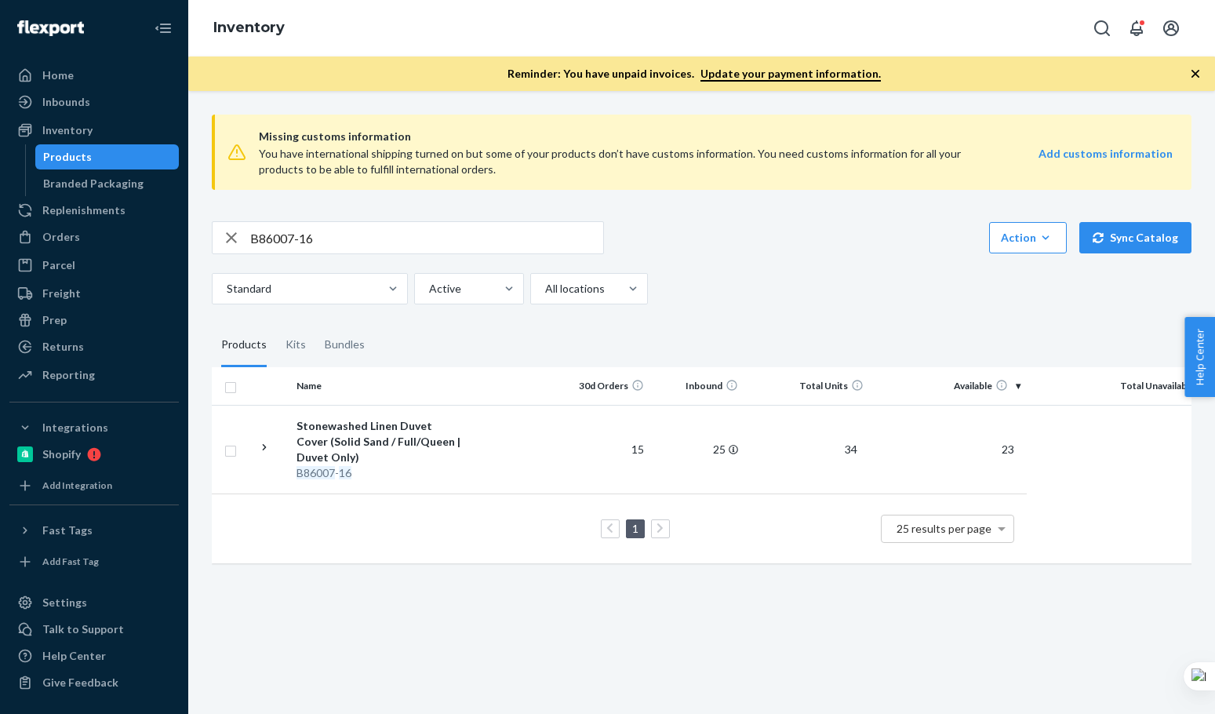
click at [830, 273] on div "Standard Active All locations" at bounding box center [696, 288] width 968 height 31
click at [336, 236] on input "B86007-16" at bounding box center [426, 237] width 353 height 31
paste input "14-0"
click at [333, 240] on input "B86014-06" at bounding box center [426, 237] width 353 height 31
type input "B86014-06"
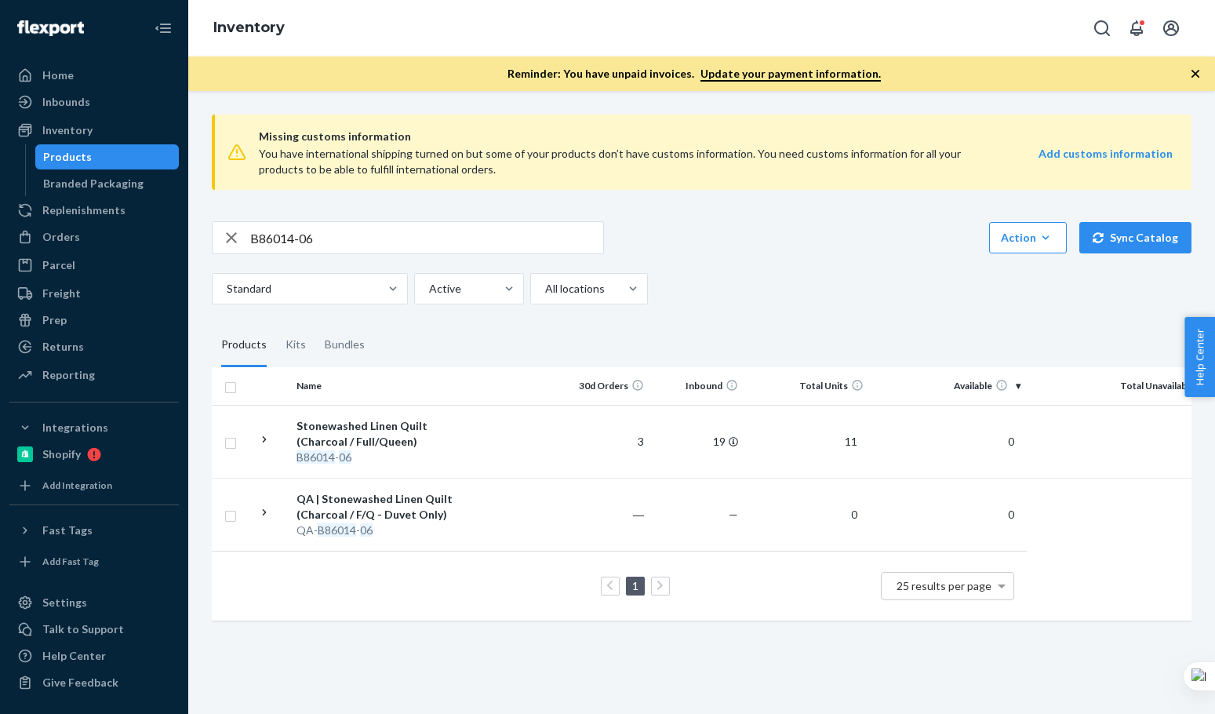
click at [836, 304] on div "Missing customs information You have international shipping turned on but some …" at bounding box center [701, 369] width 1003 height 534
